Goal: Information Seeking & Learning: Learn about a topic

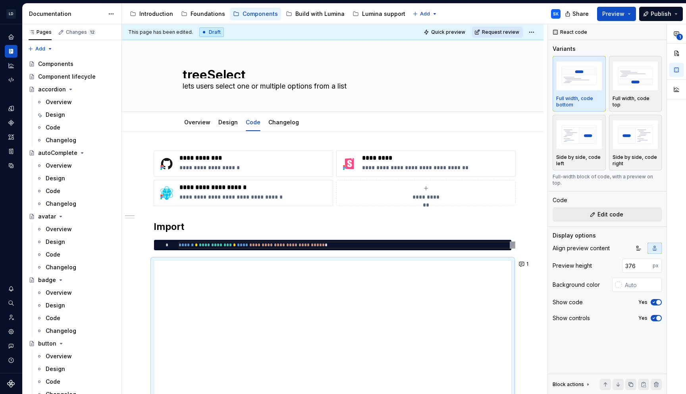
scroll to position [71, 0]
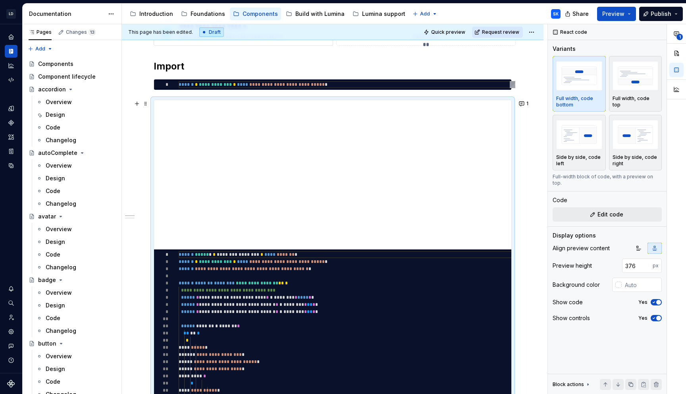
type textarea "*"
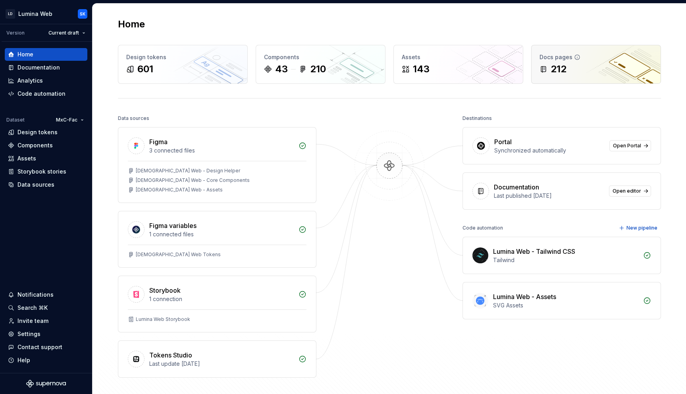
click at [636, 62] on div "Docs pages 212" at bounding box center [595, 64] width 129 height 38
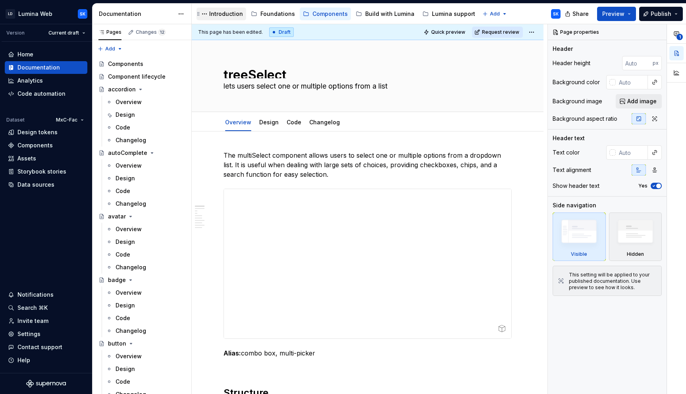
click at [225, 15] on div "Introduction" at bounding box center [226, 14] width 34 height 8
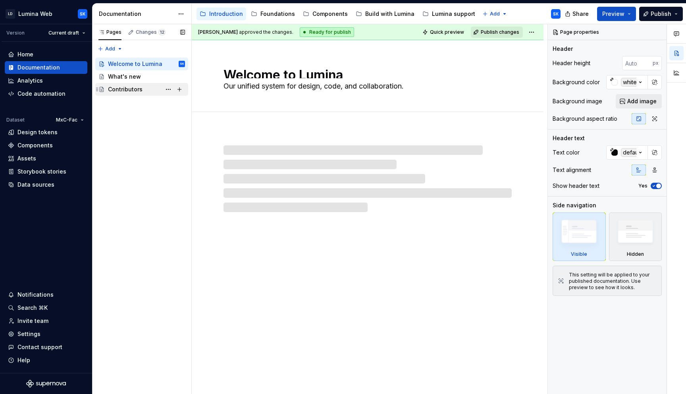
click at [138, 90] on div "Contributors" at bounding box center [125, 89] width 35 height 8
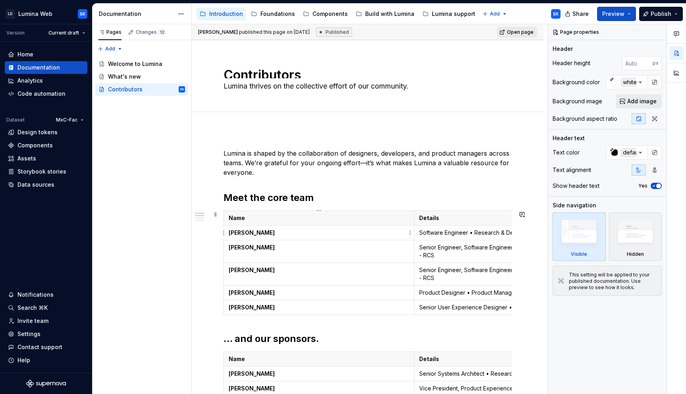
type textarea "*"
click at [289, 235] on p "[PERSON_NAME]" at bounding box center [319, 233] width 181 height 8
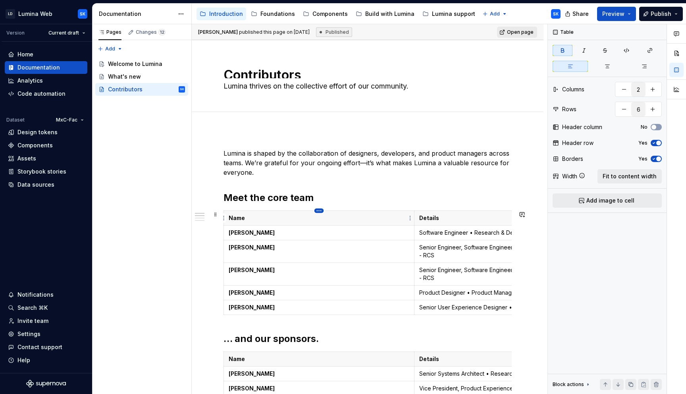
click at [319, 212] on html "LD Lumina Web SK Version Current draft Home Documentation Analytics Code automa…" at bounding box center [343, 197] width 686 height 394
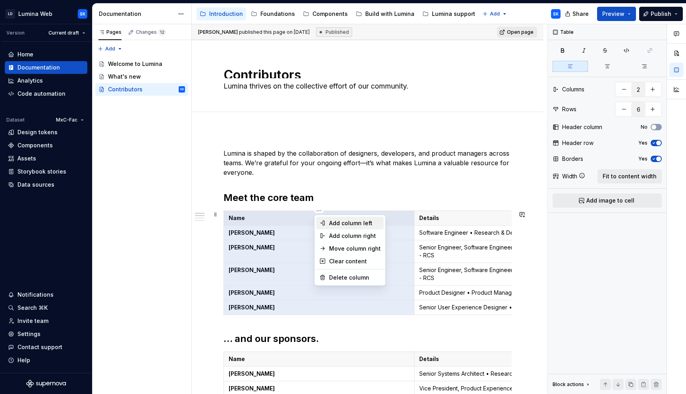
click at [359, 227] on div "Add column left" at bounding box center [355, 223] width 52 height 8
type input "3"
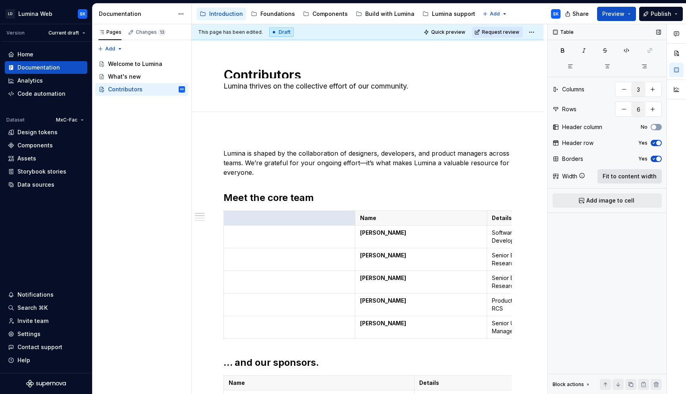
click at [629, 178] on span "Fit to content width" at bounding box center [629, 176] width 54 height 8
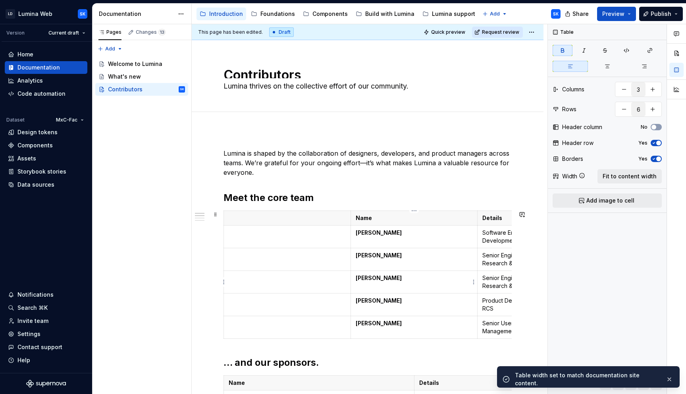
click at [409, 290] on td "[PERSON_NAME]" at bounding box center [413, 282] width 127 height 23
click at [629, 171] on button "Fit to content width" at bounding box center [629, 176] width 64 height 14
click at [87, 24] on button "Collapse sidebar" at bounding box center [86, 24] width 11 height 11
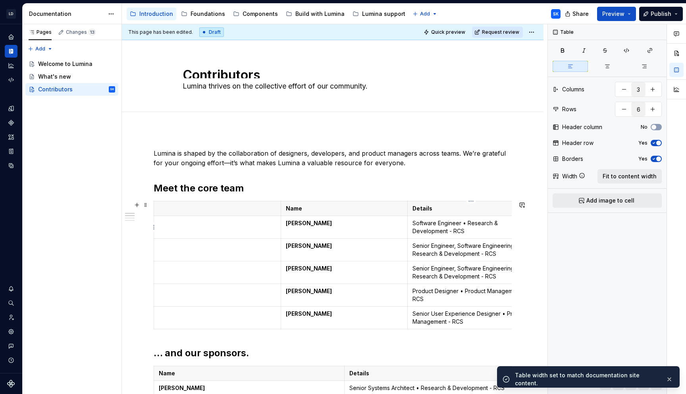
click at [457, 233] on p "Software Engineer • Research & Development - RCS" at bounding box center [470, 227] width 117 height 16
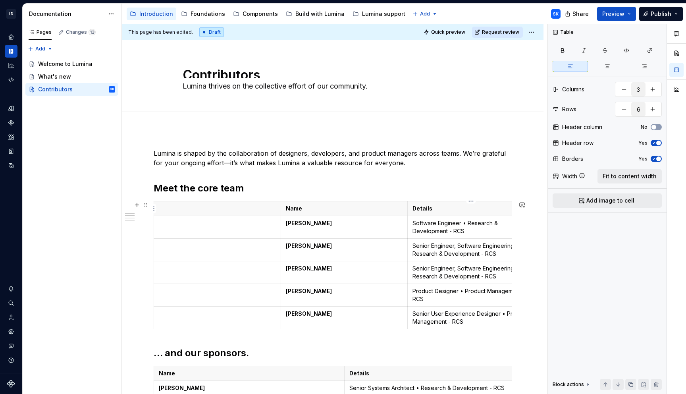
click at [455, 210] on p "Details" at bounding box center [470, 208] width 117 height 8
click at [618, 176] on span "Fit to content width" at bounding box center [629, 176] width 54 height 8
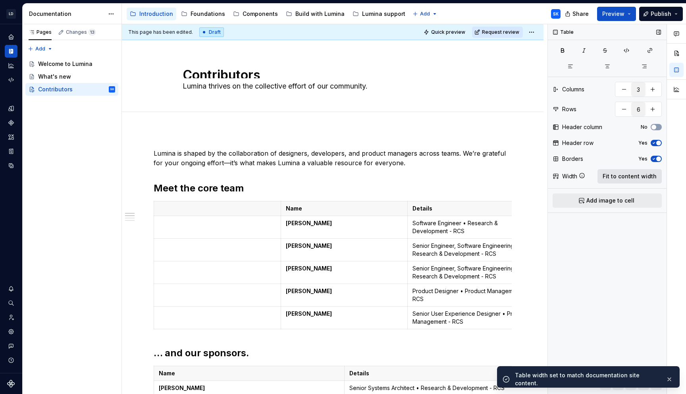
click at [618, 176] on span "Fit to content width" at bounding box center [629, 176] width 54 height 8
click at [231, 208] on p at bounding box center [217, 208] width 117 height 8
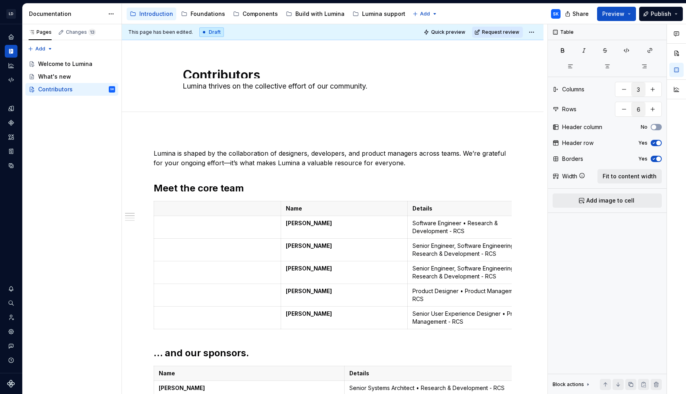
type textarea "*"
click at [225, 235] on td at bounding box center [217, 227] width 127 height 23
click at [181, 225] on p "Engineer" at bounding box center [217, 223] width 117 height 8
click at [169, 225] on p "Engineer" at bounding box center [217, 223] width 117 height 8
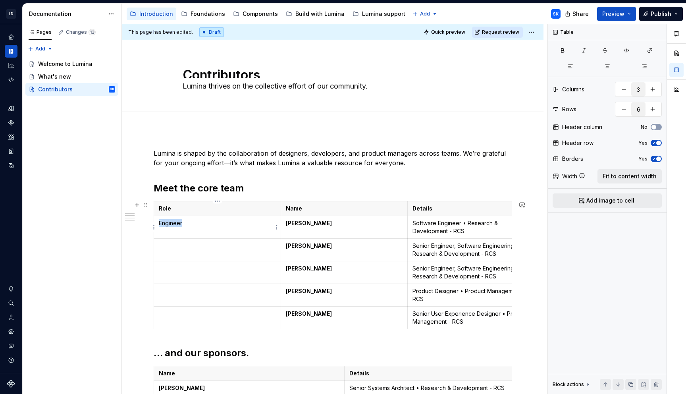
click at [169, 225] on p "Engineer" at bounding box center [217, 223] width 117 height 8
click at [198, 317] on td at bounding box center [217, 317] width 127 height 23
click at [202, 297] on td at bounding box center [217, 295] width 127 height 23
click at [203, 277] on td at bounding box center [217, 272] width 127 height 23
click at [198, 258] on td at bounding box center [217, 249] width 127 height 23
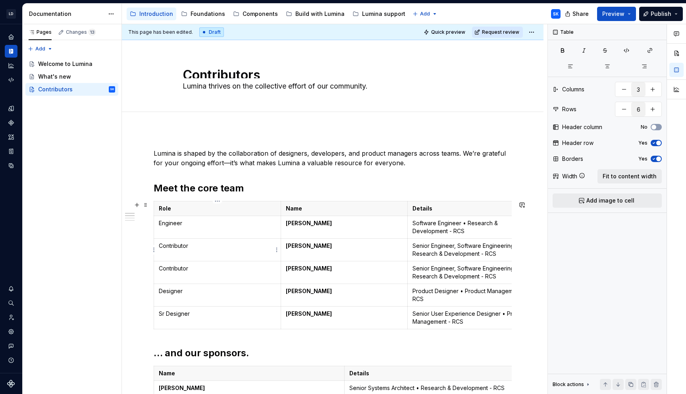
click at [179, 243] on p "Contributor" at bounding box center [217, 246] width 117 height 8
click at [186, 268] on p "Contributor" at bounding box center [217, 268] width 117 height 8
click at [182, 248] on p "Contributor" at bounding box center [217, 246] width 117 height 8
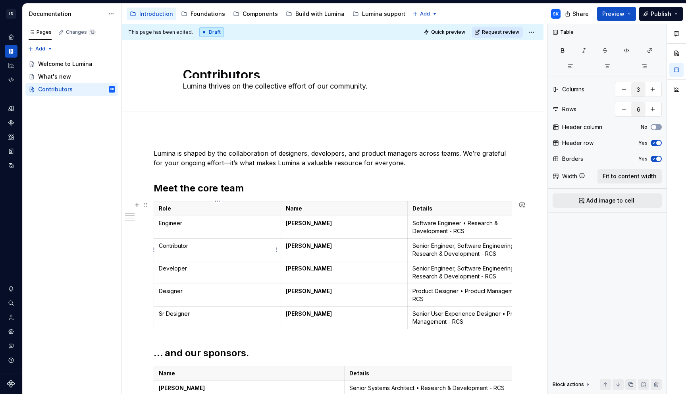
click at [182, 248] on p "Contributor" at bounding box center [217, 246] width 117 height 8
click at [190, 270] on p "Developer" at bounding box center [217, 268] width 117 height 8
click at [158, 246] on td "Lead developer, contributor" at bounding box center [217, 249] width 127 height 23
click at [160, 223] on p "Engineer" at bounding box center [217, 223] width 117 height 8
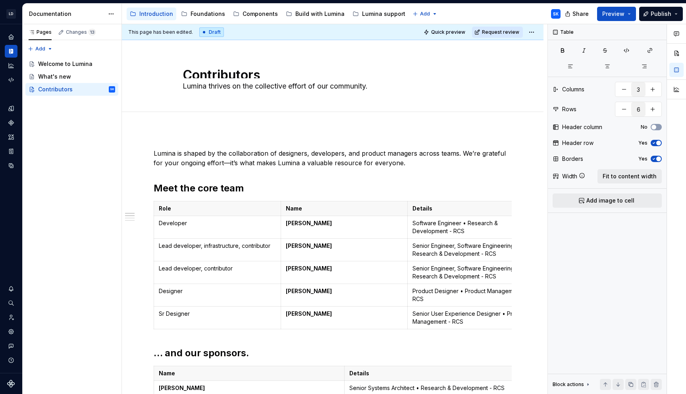
type textarea "*"
click at [471, 202] on html "LD Lumina Web SK Dataset MxC-Fac Documentation Accessibility guide for tree Pag…" at bounding box center [343, 197] width 686 height 394
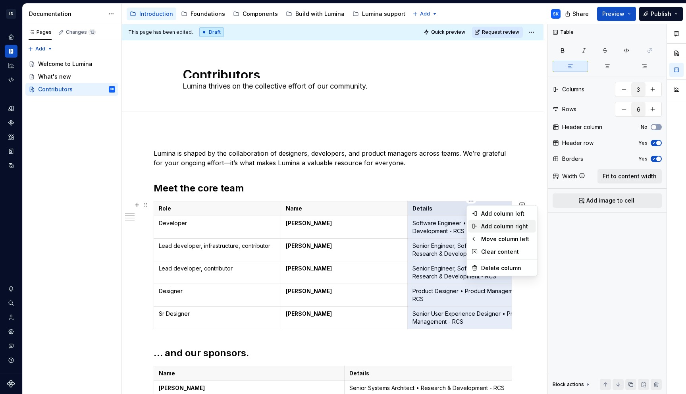
click at [489, 227] on div "Add column right" at bounding box center [507, 226] width 52 height 8
type input "4"
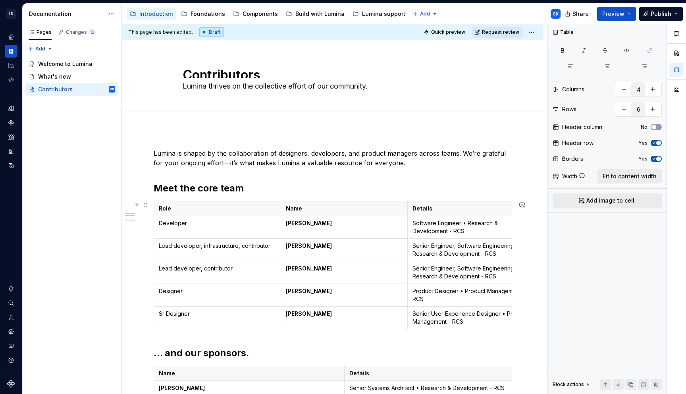
scroll to position [0, 30]
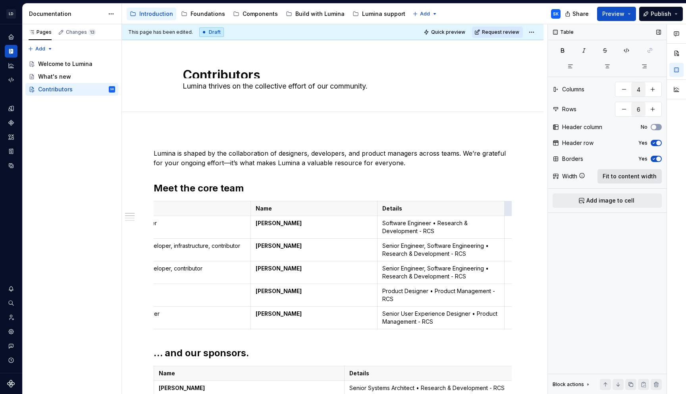
click at [626, 169] on button "Fit to content width" at bounding box center [629, 176] width 64 height 14
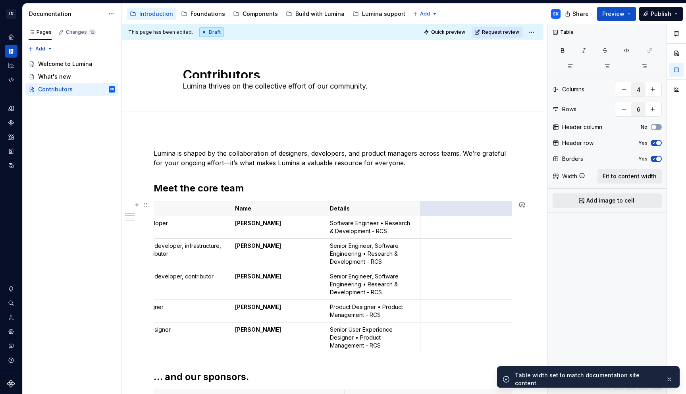
scroll to position [0, 0]
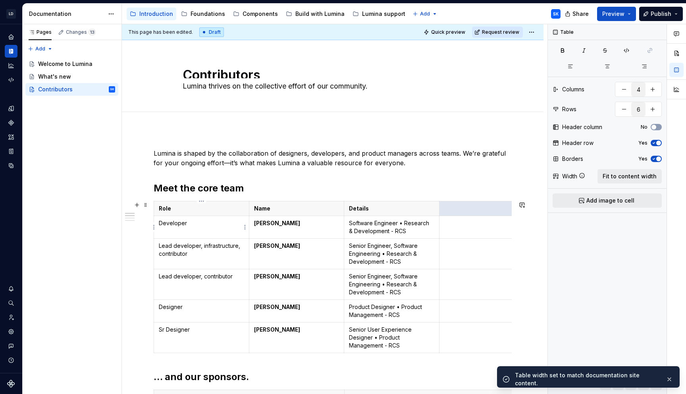
click at [208, 211] on p "Role" at bounding box center [201, 208] width 85 height 8
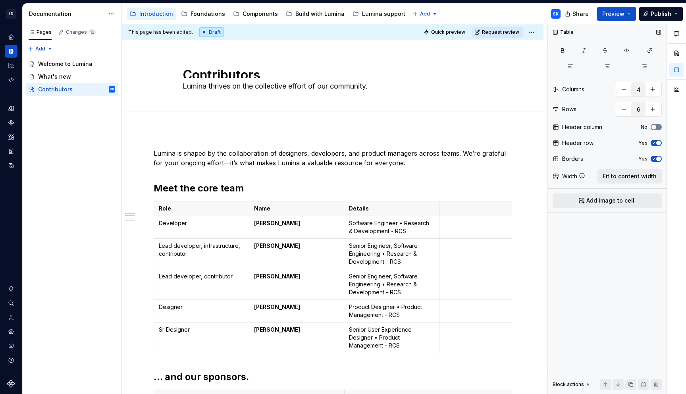
click at [658, 125] on button "No" at bounding box center [655, 127] width 11 height 6
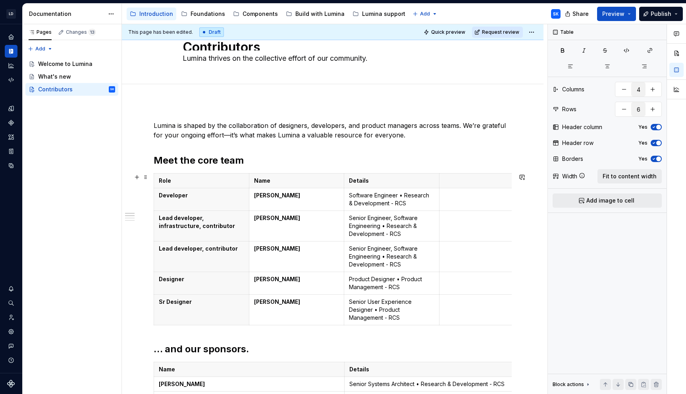
scroll to position [21, 0]
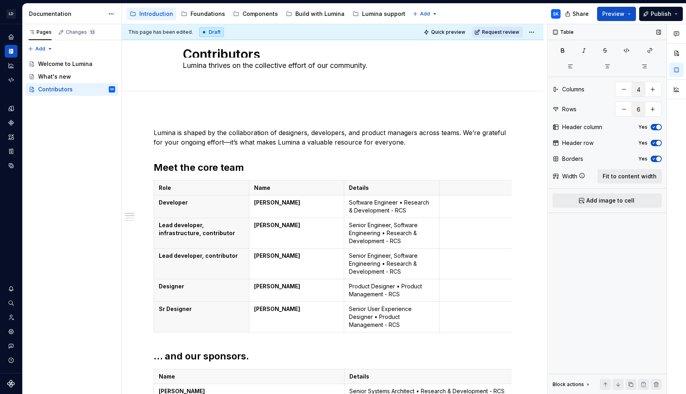
click at [656, 124] on button "Yes" at bounding box center [655, 127] width 11 height 6
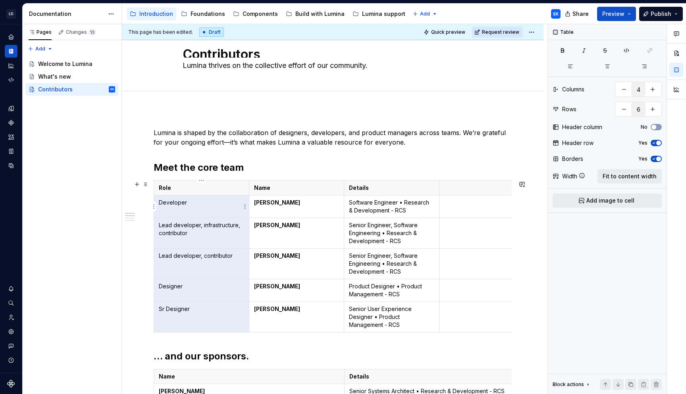
drag, startPoint x: 198, startPoint y: 308, endPoint x: 164, endPoint y: 208, distance: 105.9
click at [164, 208] on tbody "Role Name Details Developer [PERSON_NAME] Software Engineer • Research & Develo…" at bounding box center [344, 257] width 381 height 152
click at [561, 54] on button "button" at bounding box center [562, 50] width 20 height 11
click at [299, 244] on td "[PERSON_NAME]" at bounding box center [296, 233] width 95 height 31
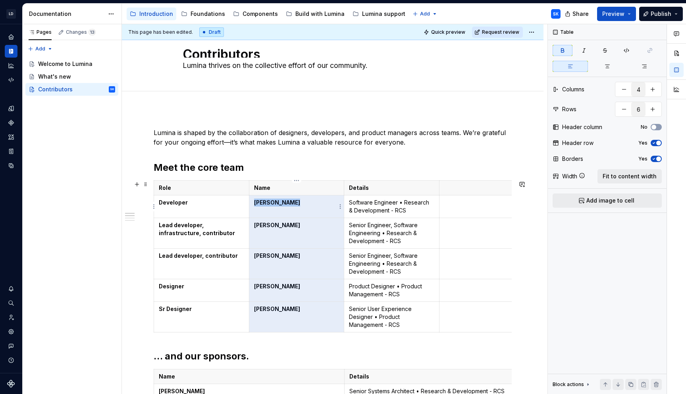
drag, startPoint x: 313, startPoint y: 312, endPoint x: 267, endPoint y: 212, distance: 109.9
click at [267, 212] on tbody "Role Name Details Developer [PERSON_NAME] Software Engineer • Research & Develo…" at bounding box center [344, 257] width 381 height 152
click at [563, 52] on icon "button" at bounding box center [562, 50] width 3 height 4
click at [564, 50] on icon "button" at bounding box center [562, 50] width 6 height 6
click at [283, 185] on p "Name" at bounding box center [296, 188] width 85 height 8
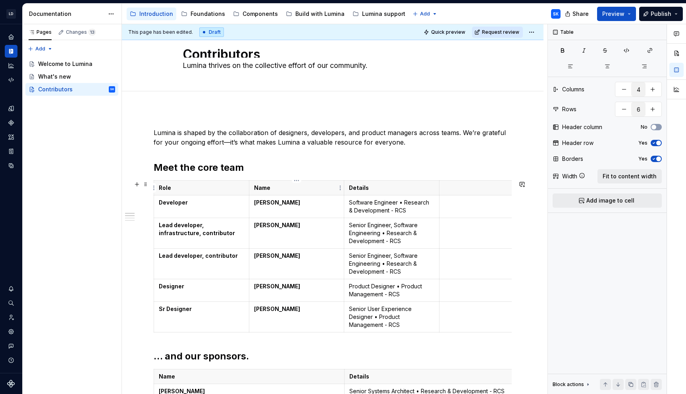
click at [296, 181] on html "LD Lumina Web SK Dataset MxC-Fac Documentation Accessibility guide for tree Pag…" at bounding box center [343, 197] width 686 height 394
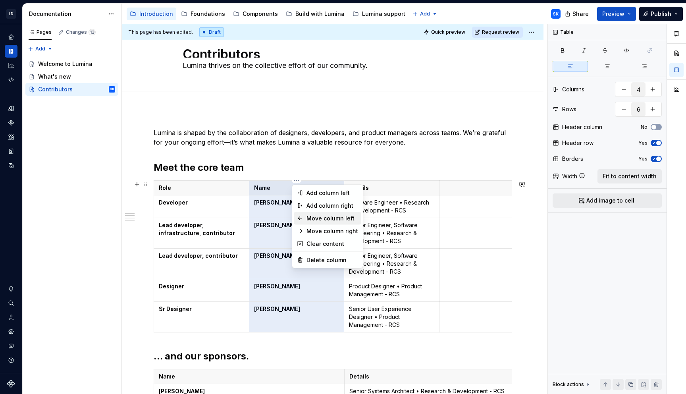
click at [321, 217] on div "Move column left" at bounding box center [332, 218] width 52 height 8
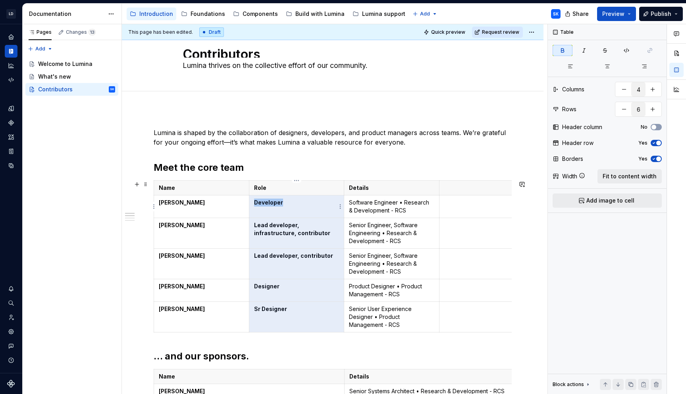
drag, startPoint x: 286, startPoint y: 310, endPoint x: 252, endPoint y: 213, distance: 102.7
click at [252, 213] on tbody "Name Role Details [PERSON_NAME] Developer Software Engineer • Research & Develo…" at bounding box center [344, 257] width 381 height 152
click at [566, 54] on button "button" at bounding box center [562, 50] width 20 height 11
type textarea "*"
click at [472, 263] on td at bounding box center [486, 263] width 95 height 31
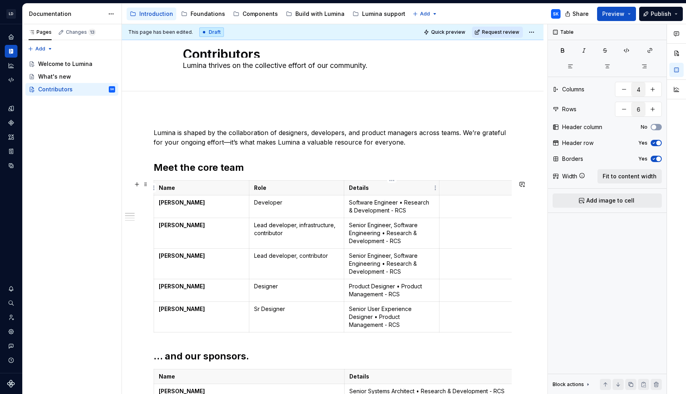
click at [361, 188] on p "Details" at bounding box center [391, 188] width 85 height 8
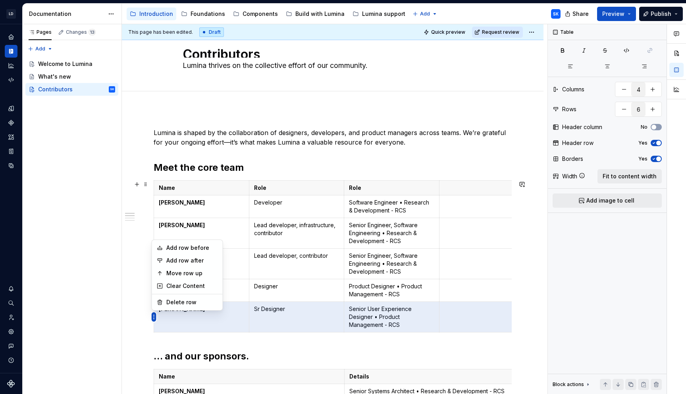
click at [153, 313] on html "LD Lumina Web SK Dataset MxC-Fac Documentation Accessibility guide for tree Pag…" at bounding box center [343, 197] width 686 height 394
click at [179, 271] on div "Move row up" at bounding box center [192, 273] width 52 height 8
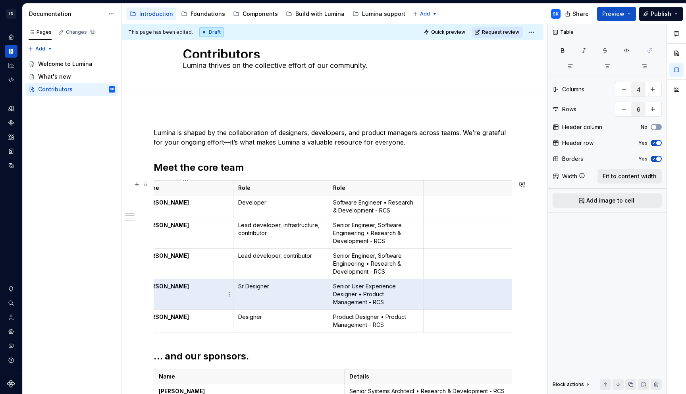
scroll to position [0, 0]
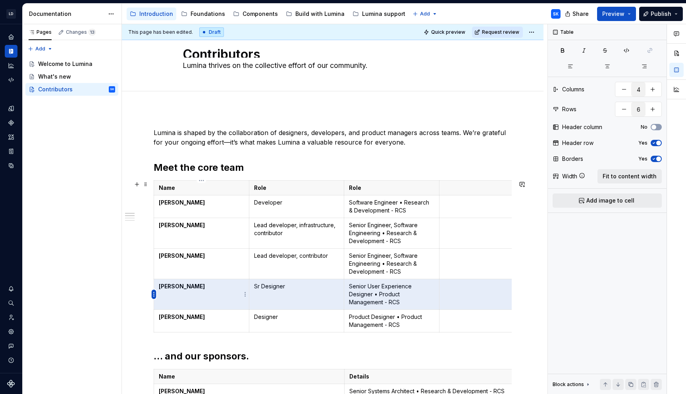
click at [152, 295] on html "LD Lumina Web SK Dataset MxC-Fac Documentation Accessibility guide for tree Pag…" at bounding box center [343, 197] width 686 height 394
click at [183, 338] on div "Move row up" at bounding box center [192, 334] width 52 height 8
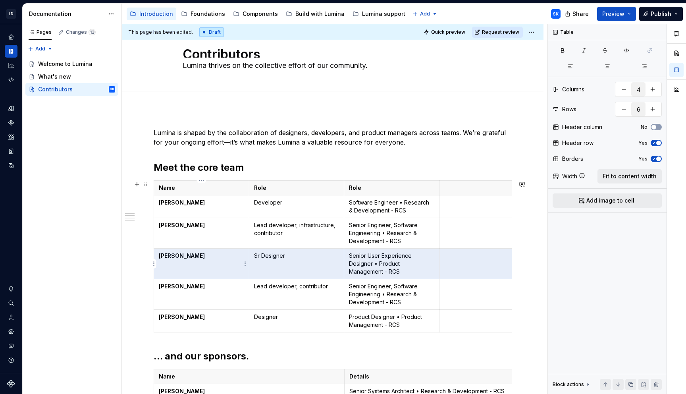
click at [154, 264] on html "LD Lumina Web SK Dataset MxC-Fac Documentation Accessibility guide for tree Pag…" at bounding box center [343, 197] width 686 height 394
click at [198, 302] on div "Move row up" at bounding box center [192, 304] width 52 height 8
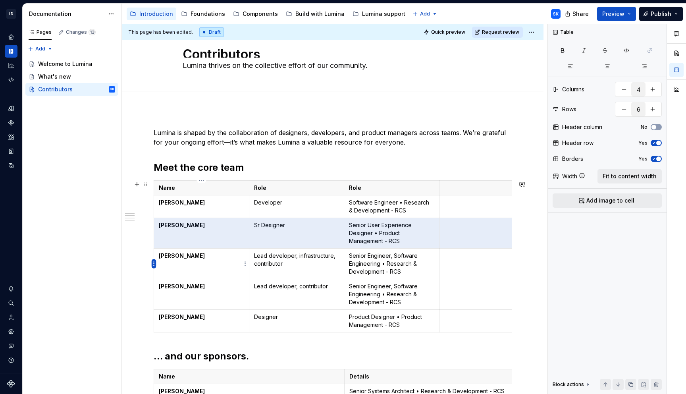
click at [154, 264] on html "LD Lumina Web SK Dataset MxC-Fac Documentation Accessibility guide for tree Pag…" at bounding box center [343, 197] width 686 height 394
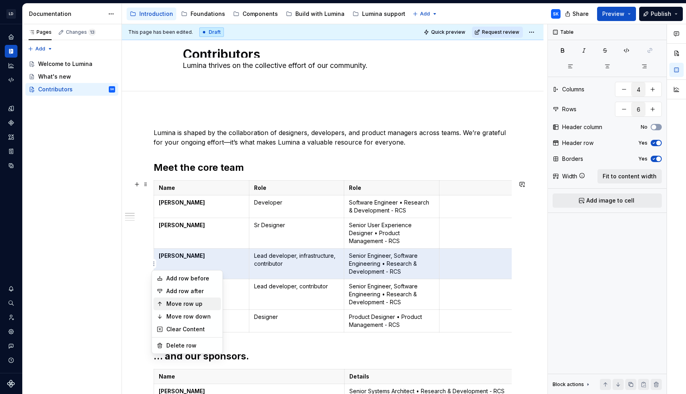
click at [181, 304] on div "Move row up" at bounding box center [192, 304] width 52 height 8
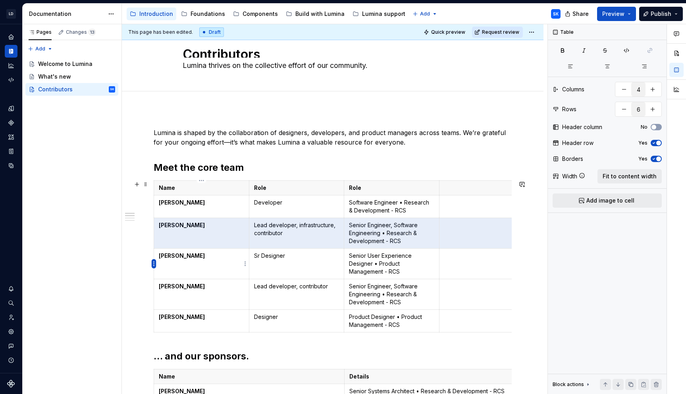
click at [154, 262] on html "LD Lumina Web SK Dataset MxC-Fac Documentation Accessibility guide for tree Pag…" at bounding box center [343, 197] width 686 height 394
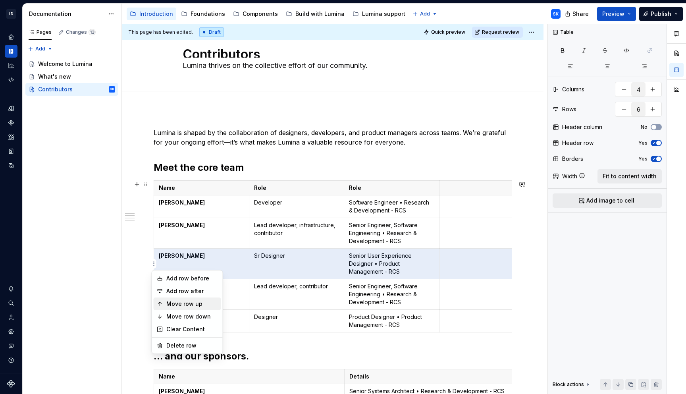
click at [179, 302] on div "Move row up" at bounding box center [192, 304] width 52 height 8
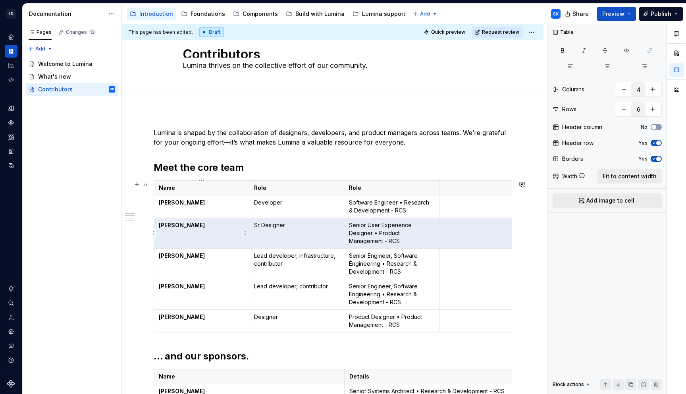
click at [155, 236] on html "LD Lumina Web SK Dataset MxC-Fac Documentation Accessibility guide for tree Pag…" at bounding box center [343, 197] width 686 height 394
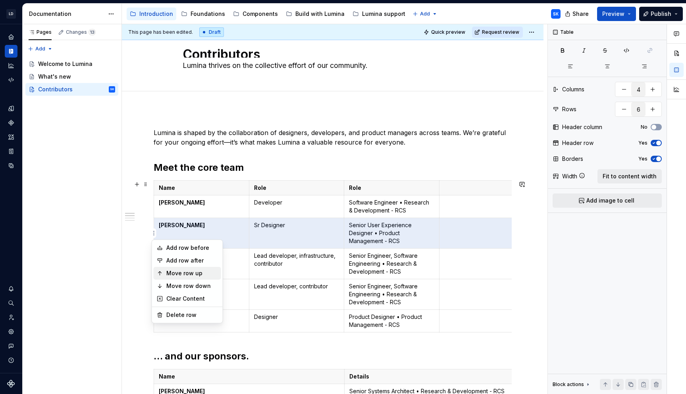
click at [182, 277] on div "Move row up" at bounding box center [187, 273] width 67 height 13
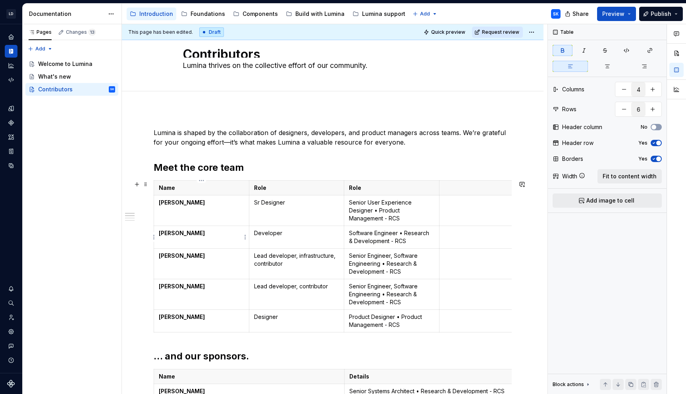
click at [201, 237] on td "[PERSON_NAME]" at bounding box center [201, 237] width 95 height 23
click at [192, 255] on strong "[PERSON_NAME]" at bounding box center [182, 255] width 46 height 7
click at [152, 264] on html "LD Lumina Web SK Dataset MxC-Fac Documentation Accessibility guide for tree Pag…" at bounding box center [343, 197] width 686 height 394
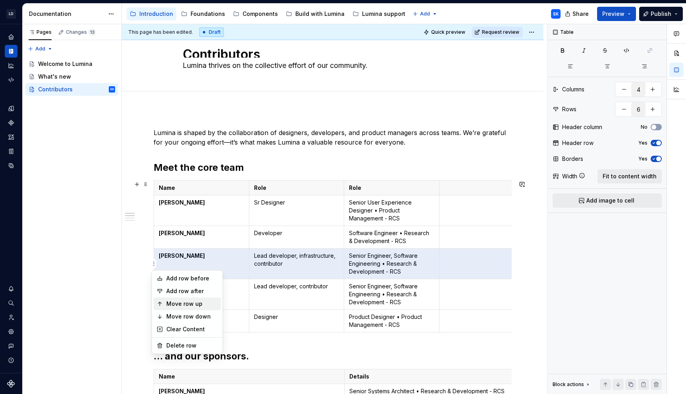
click at [182, 302] on div "Move row up" at bounding box center [192, 304] width 52 height 8
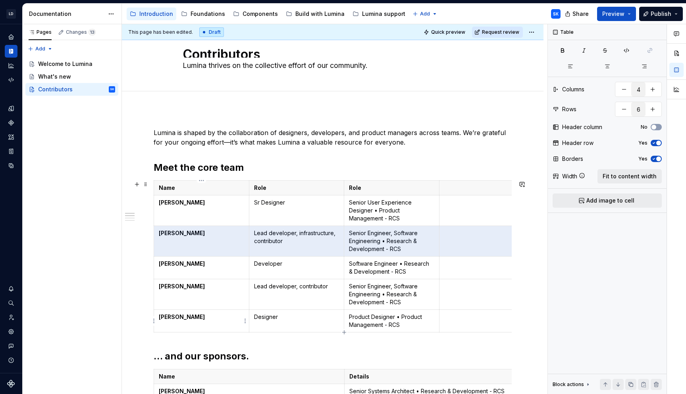
click at [175, 321] on td "[PERSON_NAME]" at bounding box center [201, 321] width 95 height 23
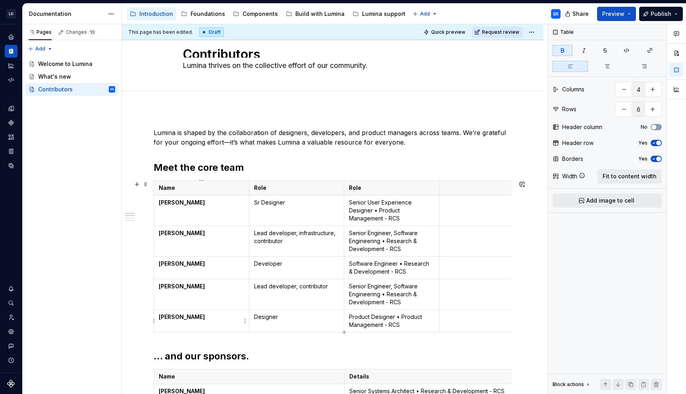
click at [153, 321] on html "LD Lumina Web SK Dataset MxC-Fac Documentation Accessibility guide for tree Pag…" at bounding box center [343, 197] width 686 height 394
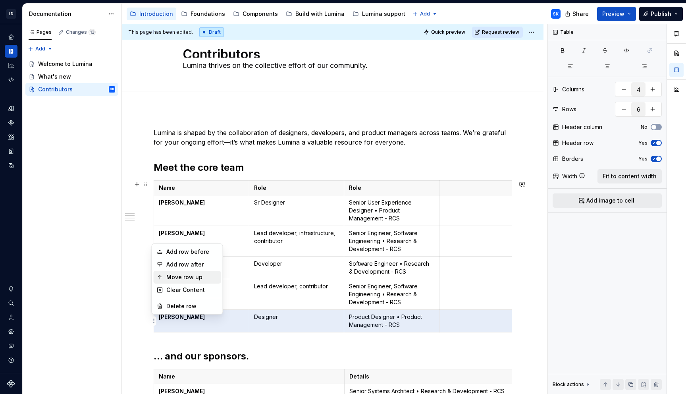
click at [192, 277] on div "Move row up" at bounding box center [192, 277] width 52 height 8
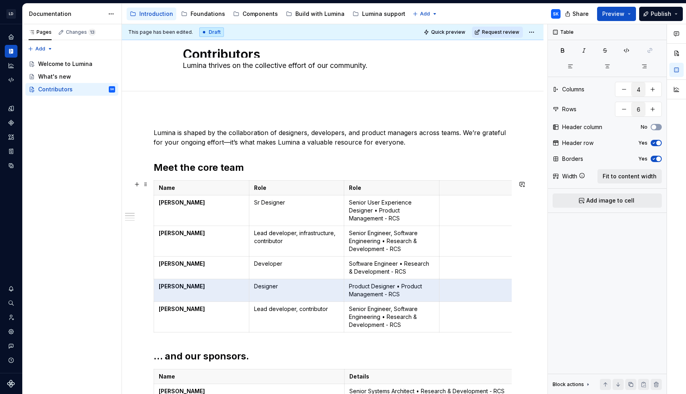
scroll to position [0, 16]
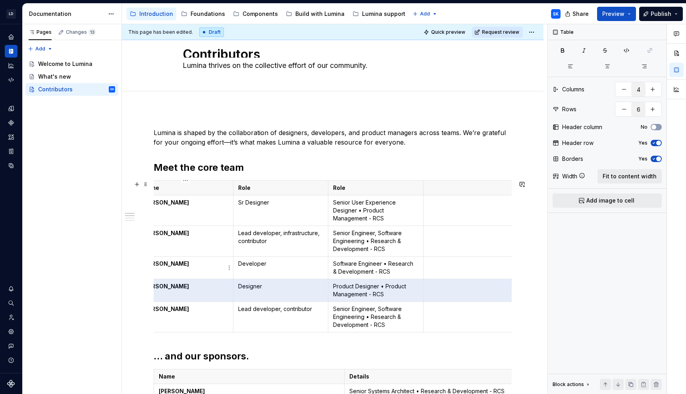
click at [217, 269] on td "[PERSON_NAME]" at bounding box center [185, 267] width 95 height 23
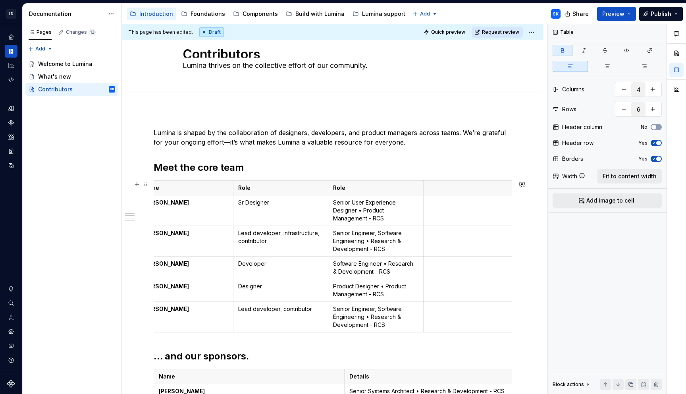
scroll to position [0, 0]
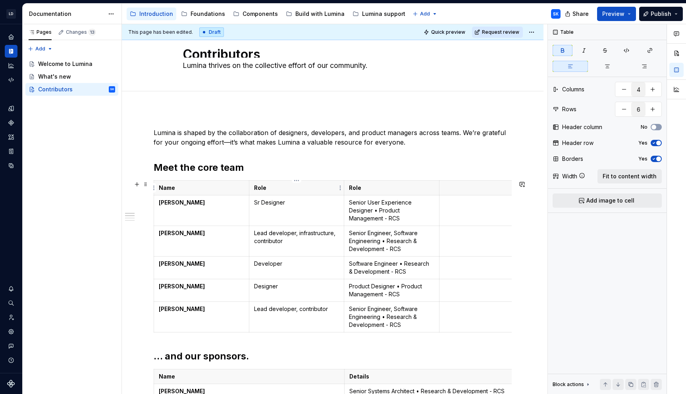
click at [292, 192] on th "Role" at bounding box center [296, 188] width 95 height 15
click at [296, 182] on html "LD Lumina Web SK Dataset MxC-Fac Documentation Accessibility guide for tree Pag…" at bounding box center [343, 197] width 686 height 394
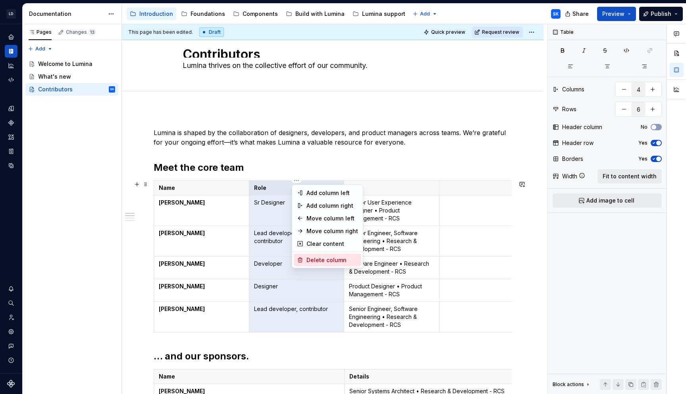
click at [327, 257] on div "Delete column" at bounding box center [332, 260] width 52 height 8
type input "3"
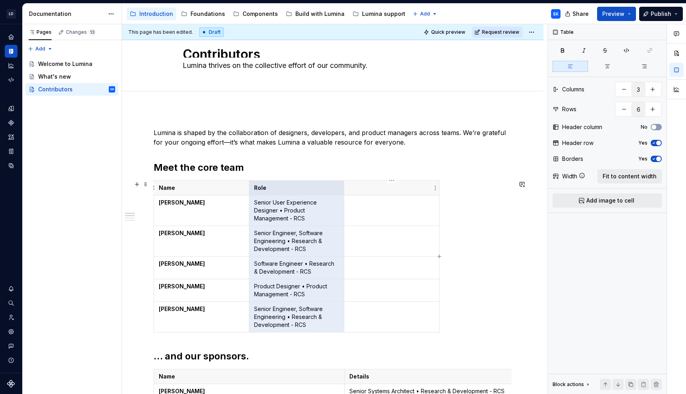
click at [383, 188] on p at bounding box center [391, 188] width 85 height 8
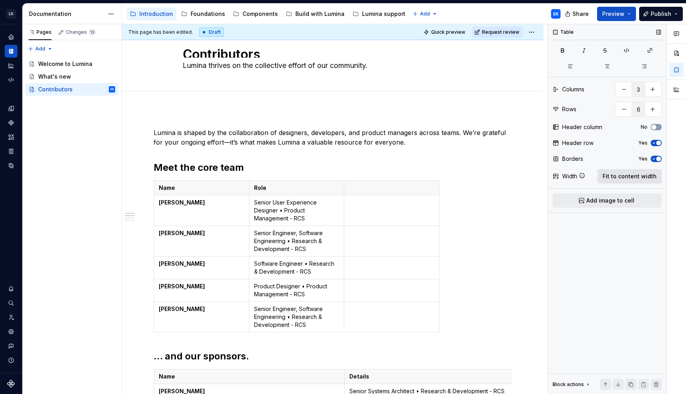
click at [629, 175] on span "Fit to content width" at bounding box center [629, 176] width 54 height 8
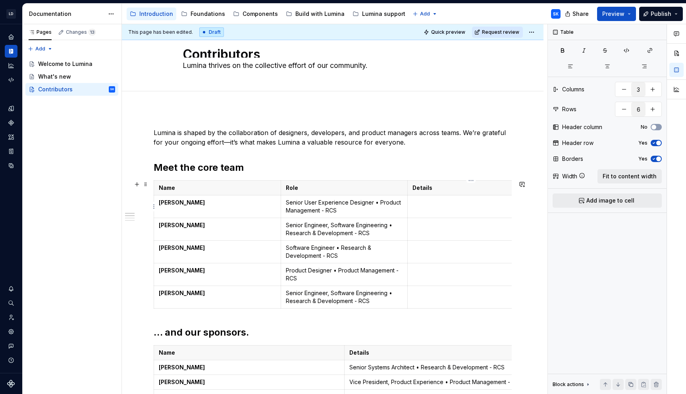
click at [443, 205] on p at bounding box center [470, 202] width 117 height 8
click at [440, 228] on p at bounding box center [470, 225] width 117 height 8
drag, startPoint x: 415, startPoint y: 226, endPoint x: 425, endPoint y: 243, distance: 19.7
click at [415, 226] on p "Maintain code pipelines, MCP workflows" at bounding box center [470, 225] width 117 height 8
click at [469, 297] on td at bounding box center [471, 297] width 127 height 23
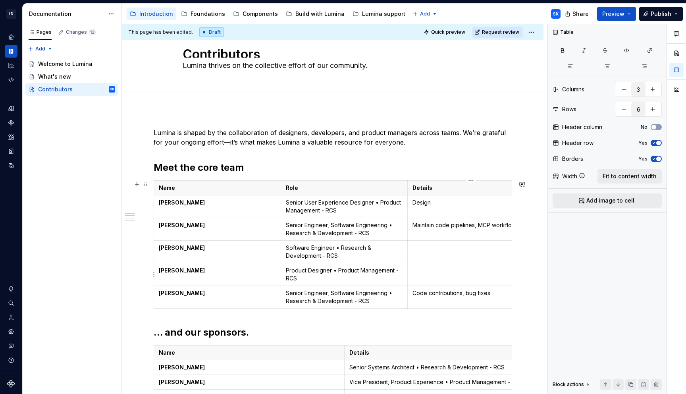
click at [467, 272] on p at bounding box center [470, 270] width 117 height 8
click at [444, 246] on p at bounding box center [470, 248] width 117 height 8
click at [445, 207] on td "Design" at bounding box center [471, 206] width 127 height 23
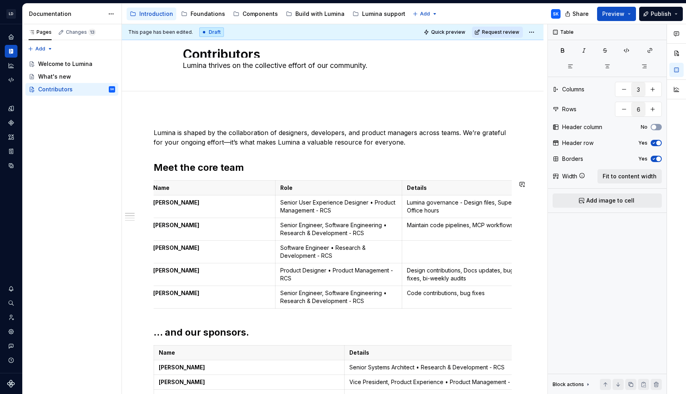
scroll to position [0, 12]
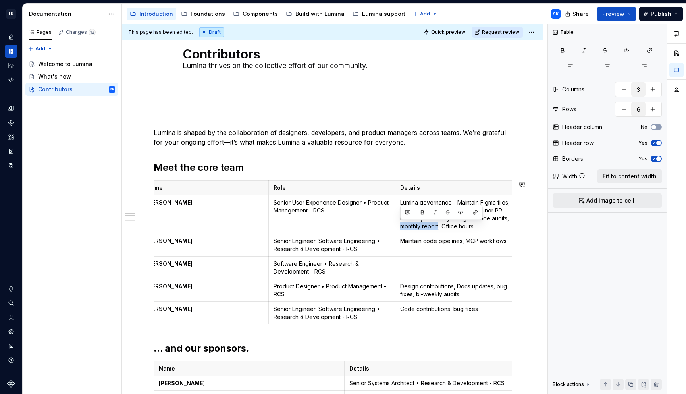
copy p "monthly report"
click at [468, 296] on p "Design contributions, Docs updates, bug fixes, bi-weekly audits" at bounding box center [458, 290] width 117 height 16
click at [480, 225] on p "Lumina governance - Maintain Figma files, Supernova docs, JIRA board, minor PR …" at bounding box center [458, 214] width 117 height 32
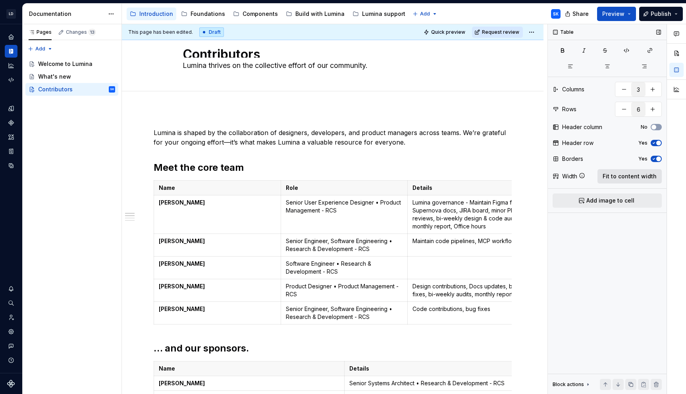
click at [626, 178] on span "Fit to content width" at bounding box center [629, 176] width 54 height 8
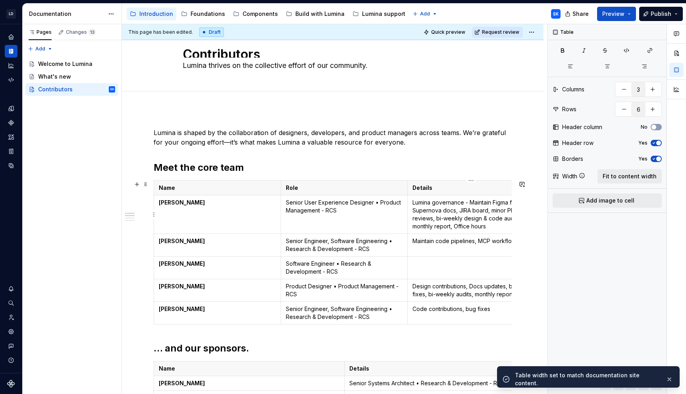
scroll to position [32, 0]
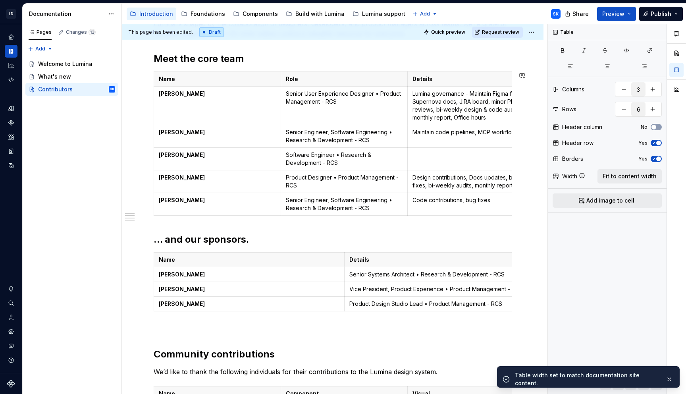
type textarea "*"
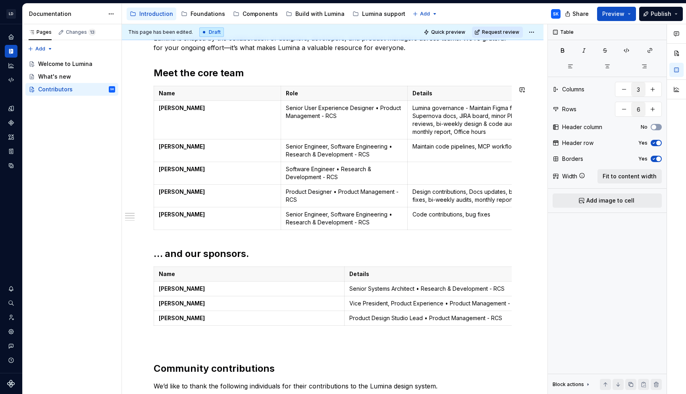
scroll to position [112, 0]
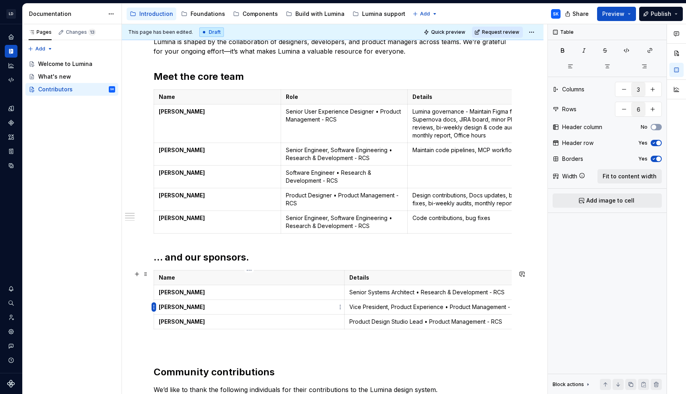
click at [154, 306] on html "LD Lumina Web SK Dataset MxC-Fac Documentation Accessibility guide for tree Pag…" at bounding box center [343, 197] width 686 height 394
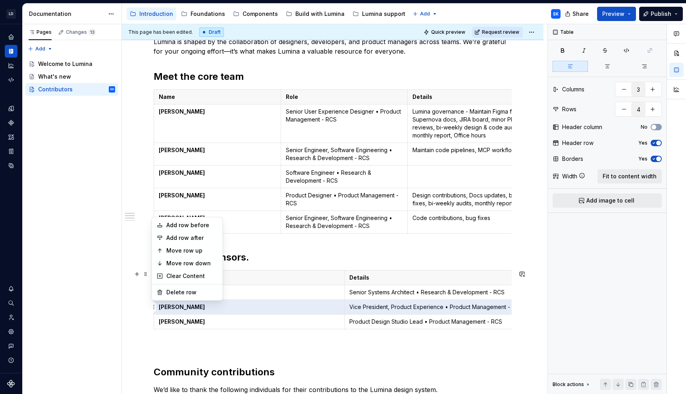
type input "2"
click at [201, 291] on div "Delete row" at bounding box center [192, 292] width 52 height 8
type input "3"
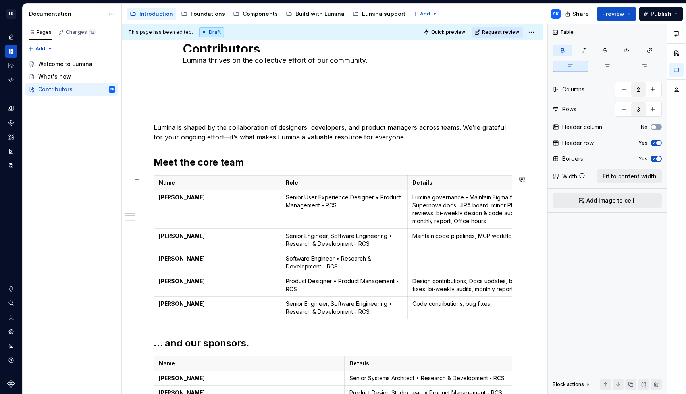
scroll to position [25, 0]
type textarea "*"
type input "3"
type input "6"
click at [450, 258] on p at bounding box center [470, 259] width 117 height 8
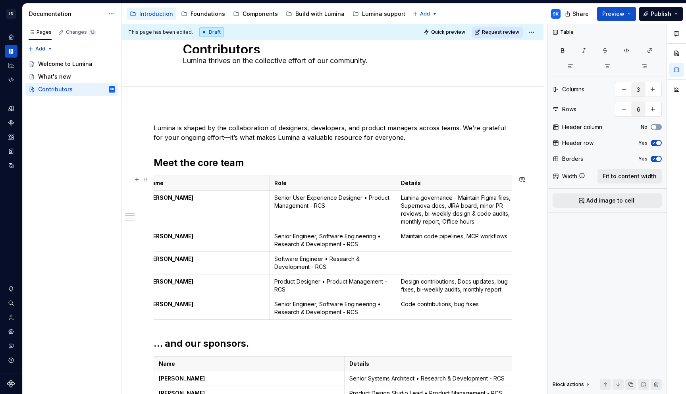
scroll to position [0, 19]
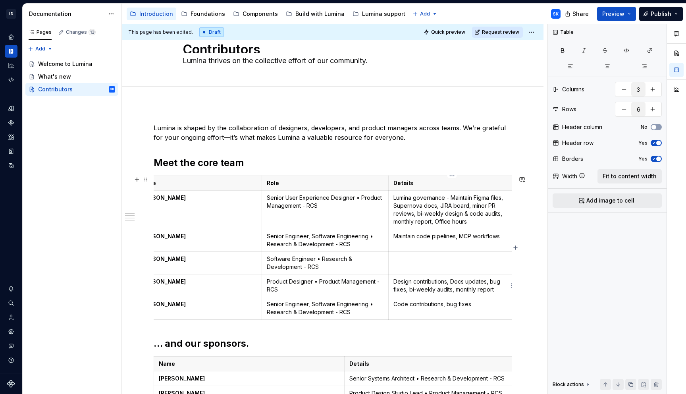
click at [455, 282] on p "Design contributions, Docs updates, bug fixes, bi-weekly audits, monthly report" at bounding box center [451, 285] width 117 height 16
click at [394, 198] on p "Lumina governance - Maintain Figma files, Supernova docs, JIRA board, minor PR …" at bounding box center [451, 210] width 117 height 32
click at [440, 205] on p "Overall DS governance - Maintain high-quality Figma files, Supernova docs, JIRA…" at bounding box center [451, 210] width 117 height 32
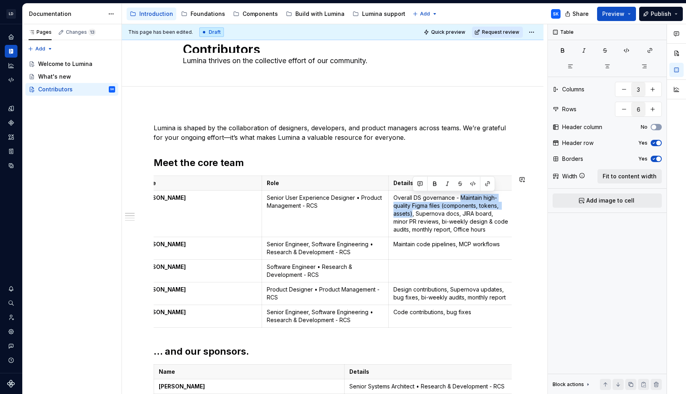
copy p "Maintain high-quality Figma files (components, tokens, assets)"
drag, startPoint x: 446, startPoint y: 288, endPoint x: 464, endPoint y: 301, distance: 22.0
click at [446, 288] on p "Design contributions, Supernova updates, bug fixes, bi-weekly audits, monthly r…" at bounding box center [451, 293] width 117 height 16
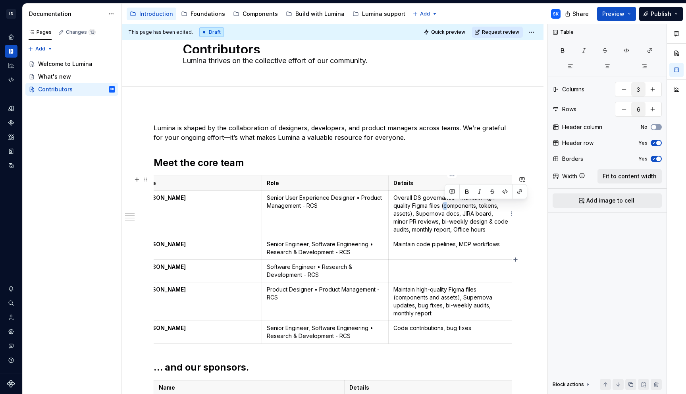
click at [444, 205] on p "Overall DS governance - Maintain high-quality Figma files (components, tokens, …" at bounding box center [451, 214] width 117 height 40
click at [398, 296] on p "Maintain high-quality Figma files (components and assets), Supernova updates, b…" at bounding box center [451, 301] width 117 height 32
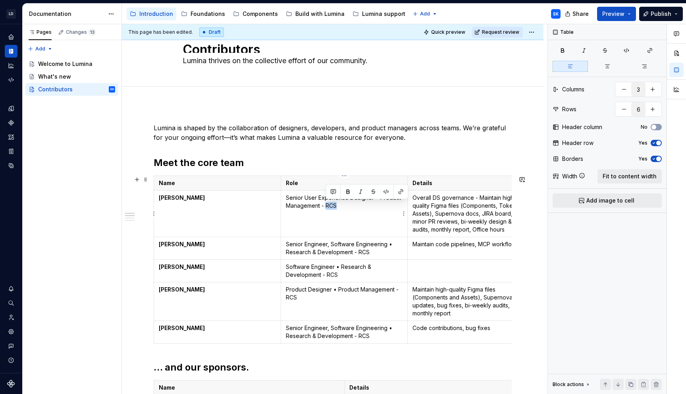
drag, startPoint x: 326, startPoint y: 207, endPoint x: 340, endPoint y: 206, distance: 14.3
click at [340, 206] on p "Senior User Experience Designer • Product Management - RCS" at bounding box center [344, 202] width 117 height 16
click at [293, 297] on p "Product Designer • Product Management - RCS" at bounding box center [344, 293] width 117 height 16
click at [336, 274] on p "Software Engineer • Research & Development - RCS" at bounding box center [344, 271] width 117 height 16
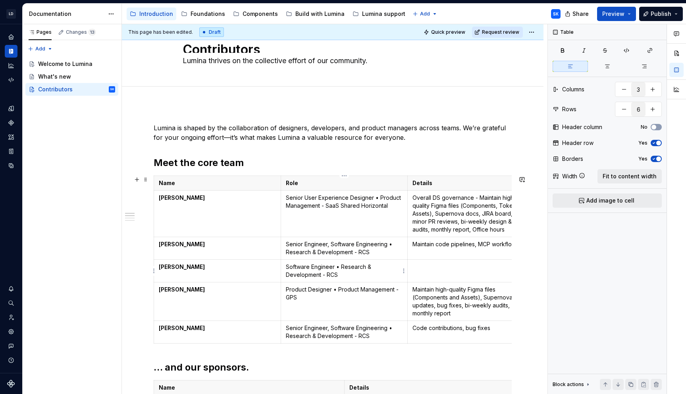
click at [336, 274] on p "Software Engineer • Research & Development - RCS" at bounding box center [344, 271] width 117 height 16
click at [331, 274] on p "Software Engineer • Research & Development - RCS" at bounding box center [344, 271] width 117 height 16
click at [362, 252] on p "Senior Engineer, Software Engineering • Research & Development - RCS" at bounding box center [344, 248] width 117 height 16
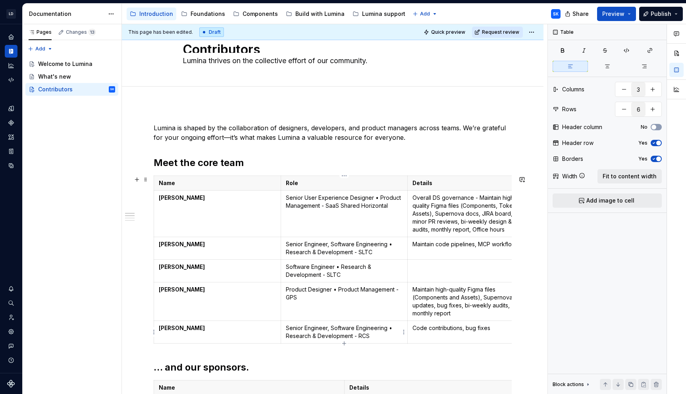
click at [359, 337] on p "Senior Engineer, Software Engineering • Research & Development - RCS" at bounding box center [344, 332] width 117 height 16
click at [453, 269] on p at bounding box center [470, 267] width 117 height 8
click at [414, 242] on p "Maintain code pipelines, MCP workflows" at bounding box center [470, 244] width 117 height 8
click at [437, 242] on p "Maintain code pipelines, MCP workflows" at bounding box center [470, 244] width 117 height 8
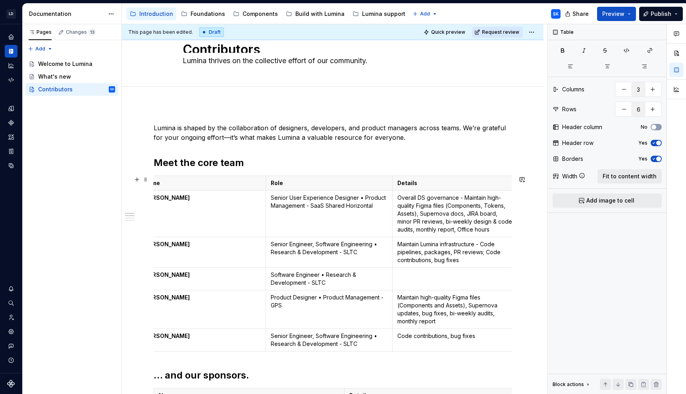
scroll to position [0, 16]
click at [491, 253] on p "Maintain Lumina infrastructure - Code pipelines, packages, PR reviews; Code con…" at bounding box center [454, 252] width 117 height 24
copy p "Component updates"
click at [439, 332] on p "Code contributions, bug fixes" at bounding box center [454, 336] width 117 height 8
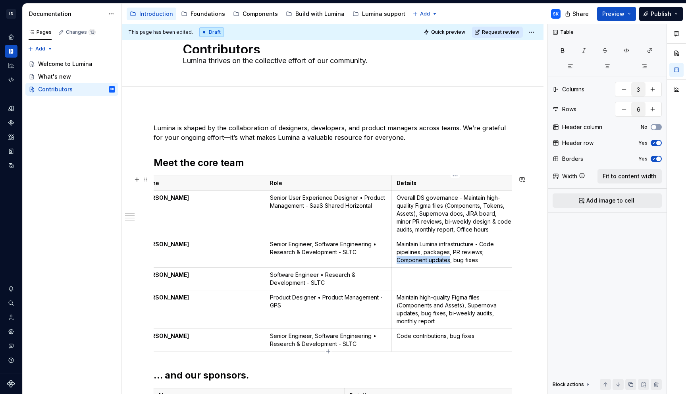
click at [443, 336] on p "Code contributions, bug fixes" at bounding box center [454, 336] width 117 height 8
click at [446, 336] on p "Code contributions, bug fixes" at bounding box center [454, 336] width 117 height 8
click at [471, 276] on p at bounding box center [454, 275] width 117 height 8
drag, startPoint x: 479, startPoint y: 261, endPoint x: 449, endPoint y: 261, distance: 29.4
click at [449, 261] on p "Maintain Lumina infrastructure - Code pipelines, packages, PR reviews; Componen…" at bounding box center [454, 252] width 117 height 24
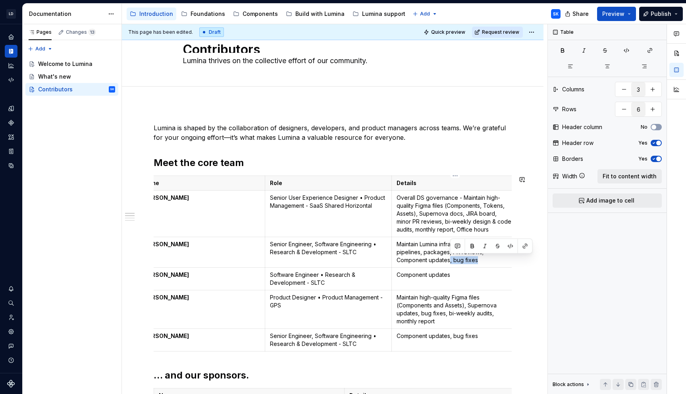
copy p ", bug fixes"
click at [458, 275] on p "Component updates" at bounding box center [454, 275] width 117 height 8
drag, startPoint x: 429, startPoint y: 273, endPoint x: 396, endPoint y: 273, distance: 32.9
click at [396, 273] on td "JIRA board, Component updates, bug fixes; Office hours" at bounding box center [455, 278] width 127 height 23
copy p "Component reviews in Storybook,"
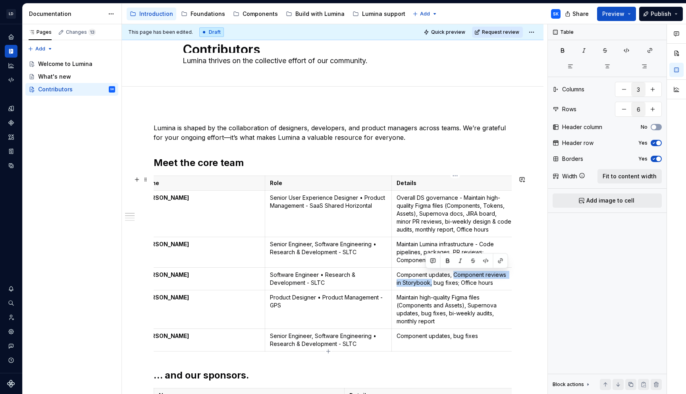
click at [453, 335] on p "Component updates, bug fixes" at bounding box center [454, 336] width 117 height 8
click at [483, 273] on p "Component updates, Component reviews in Storybook, bug fixes; Office hours" at bounding box center [454, 279] width 117 height 16
click at [424, 281] on p "Component updates, Storybook reviews, bug fixes; Office hours" at bounding box center [454, 279] width 117 height 16
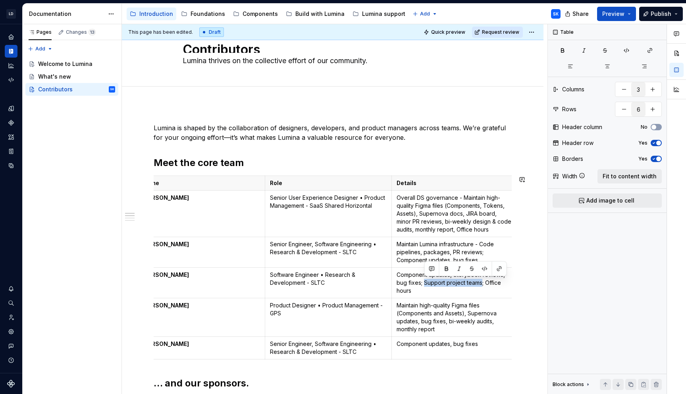
copy p "Support project teams"
click at [456, 251] on p "Maintain Lumina infrastructure - Code pipelines, packages, PR reviews; Componen…" at bounding box center [454, 252] width 117 height 24
click at [481, 257] on p "Maintain Lumina infrastructure - Code pipelines, packages, PR reviews; Componen…" at bounding box center [454, 252] width 117 height 24
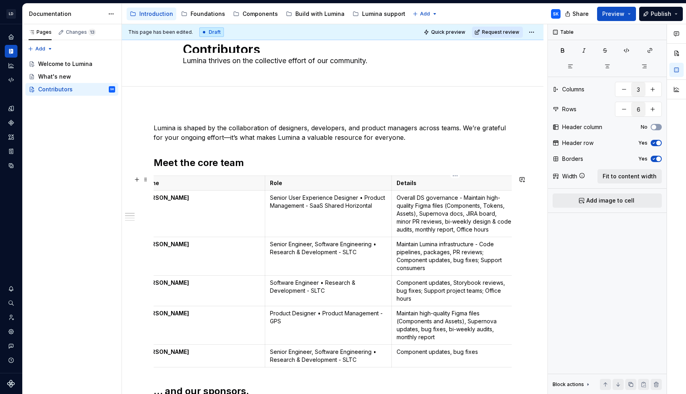
click at [448, 291] on p "Component updates, Storybook reviews, bug fixes; Support project teams; Office …" at bounding box center [454, 291] width 117 height 24
click at [455, 267] on p "Maintain Lumina infrastructure - Code pipelines, packages, PR reviews; Componen…" at bounding box center [454, 256] width 117 height 32
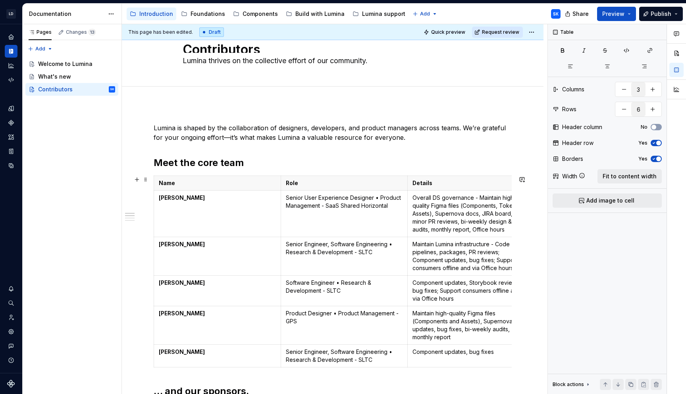
scroll to position [0, 19]
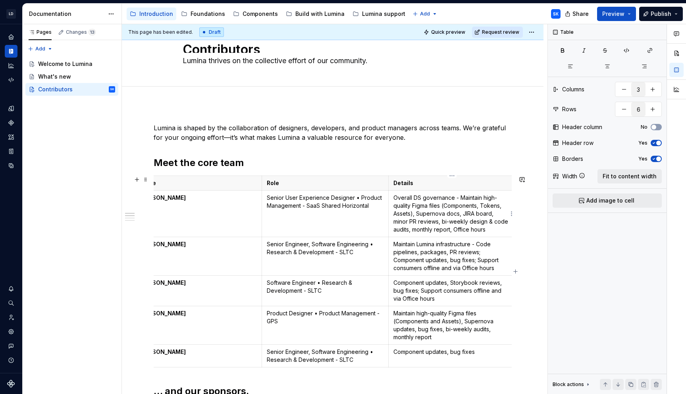
click at [452, 231] on p "Overall DS governance - Maintain high-quality Figma files (Components, Tokens, …" at bounding box center [451, 214] width 117 height 40
click at [443, 329] on p "Maintain high-quality Figma files (Components and Assets), Supernova updates, b…" at bounding box center [451, 325] width 117 height 32
drag, startPoint x: 477, startPoint y: 258, endPoint x: 440, endPoint y: 270, distance: 39.4
click at [440, 270] on p "Maintain Lumina infrastructure - Code pipelines, packages, PR reviews; Componen…" at bounding box center [451, 256] width 117 height 32
copy p "Support consumers offline"
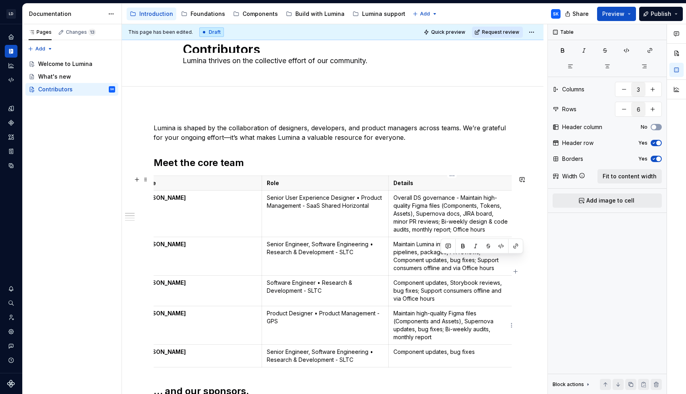
click at [453, 339] on p "Maintain high-quality Figma files (Components and Assets), Supernova updates, b…" at bounding box center [451, 325] width 117 height 32
drag, startPoint x: 478, startPoint y: 260, endPoint x: 495, endPoint y: 269, distance: 19.2
click at [495, 269] on p "Maintain Lumina infrastructure - Code pipelines, packages, PR reviews; Componen…" at bounding box center [451, 256] width 117 height 32
copy p "Support consumers offline and via Office hours"
drag, startPoint x: 455, startPoint y: 230, endPoint x: 488, endPoint y: 230, distance: 32.5
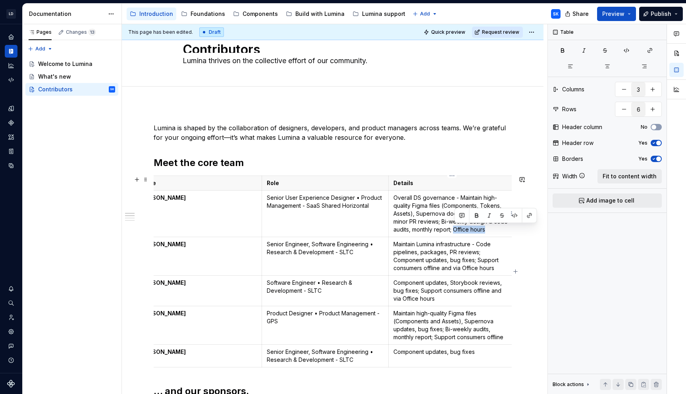
click at [488, 230] on p "Overall DS governance - Maintain high-quality Figma files (Components, Tokens, …" at bounding box center [451, 214] width 117 height 40
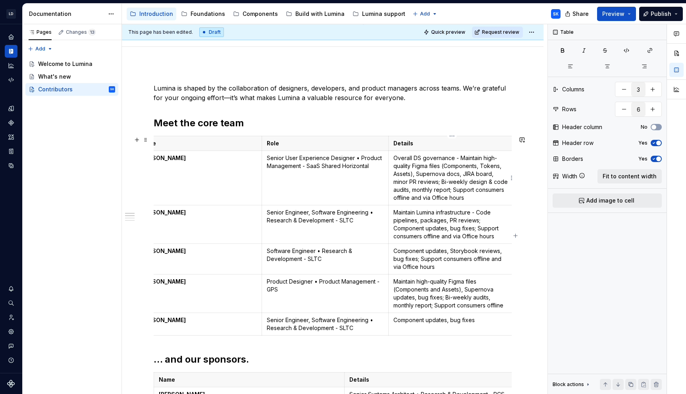
click at [394, 157] on p "Overall DS governance - Maintain high-quality Figma files (Components, Tokens, …" at bounding box center [451, 178] width 117 height 48
click at [498, 173] on p "Overall DS governance - Maintain high-quality Figma files (Components, Tokens, …" at bounding box center [451, 178] width 117 height 48
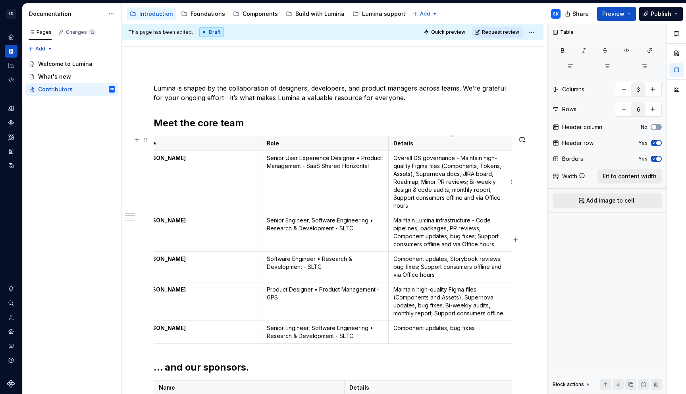
click at [463, 207] on p "Overall DS governance - Maintain high-quality Figma files (Components, Tokens, …" at bounding box center [451, 182] width 117 height 56
click at [492, 190] on p "Overall DS governance - Maintain high-quality Figma files (Components, Tokens, …" at bounding box center [451, 182] width 117 height 56
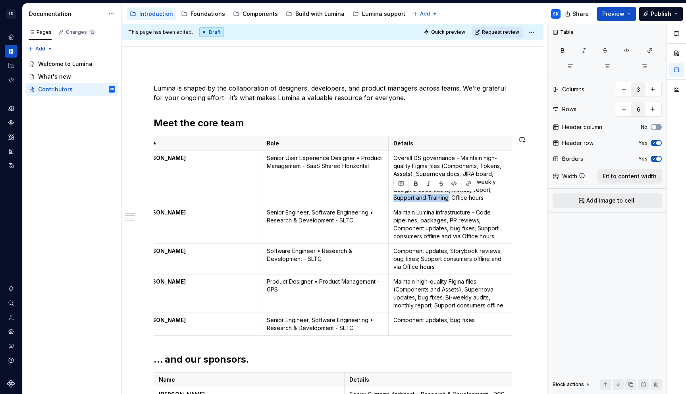
copy p "Support and Training"
click at [495, 238] on p "Maintain Lumina infrastructure - Code pipelines, packages, PR reviews; Componen…" at bounding box center [451, 224] width 117 height 32
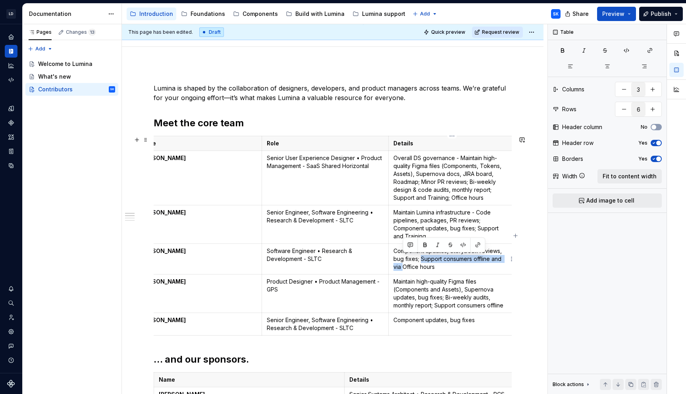
drag, startPoint x: 421, startPoint y: 258, endPoint x: 404, endPoint y: 268, distance: 19.9
click at [404, 268] on p "Component updates, Storybook reviews, bug fixes; Support consumers offline and …" at bounding box center [451, 259] width 117 height 24
click at [475, 237] on p "Maintain Lumina infrastructure - Code pipelines, packages, PR reviews; Componen…" at bounding box center [451, 224] width 117 height 32
drag, startPoint x: 476, startPoint y: 259, endPoint x: 481, endPoint y: 265, distance: 7.3
click at [481, 265] on p "Component updates, Storybook reviews, bug fixes; Support and Training; Office h…" at bounding box center [451, 259] width 117 height 24
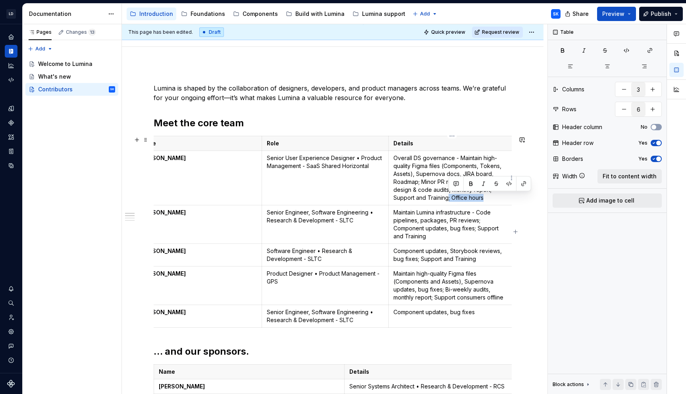
drag, startPoint x: 468, startPoint y: 197, endPoint x: 449, endPoint y: 198, distance: 19.5
click at [449, 198] on p "Overall DS governance - Maintain high-quality Figma files (Components, Tokens, …" at bounding box center [451, 178] width 117 height 48
click at [481, 158] on p "Overall DS governance - Maintain high-quality Figma files (Components, Tokens, …" at bounding box center [451, 178] width 117 height 48
drag, startPoint x: 475, startPoint y: 165, endPoint x: 413, endPoint y: 165, distance: 62.3
click at [413, 165] on p "Overall DS governance - Maintain and evolve high-quality Figma files (Component…" at bounding box center [451, 178] width 117 height 48
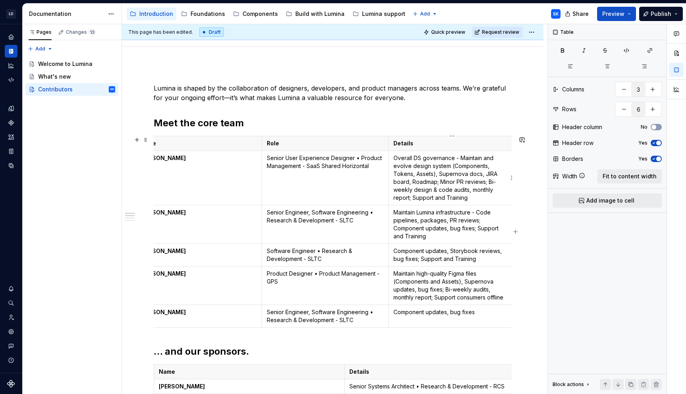
click at [475, 196] on p "Overall DS governance - Maintain and evolve design system (Components, Tokens, …" at bounding box center [451, 178] width 117 height 48
click at [501, 251] on p "Component updates, Storybook reviews, bug fixes; Support and Training" at bounding box center [451, 255] width 117 height 16
click at [465, 250] on p "Component updates, Storybook reviews, bug fixes; Support and Training" at bounding box center [451, 255] width 117 height 16
drag, startPoint x: 490, startPoint y: 181, endPoint x: 467, endPoint y: 188, distance: 23.7
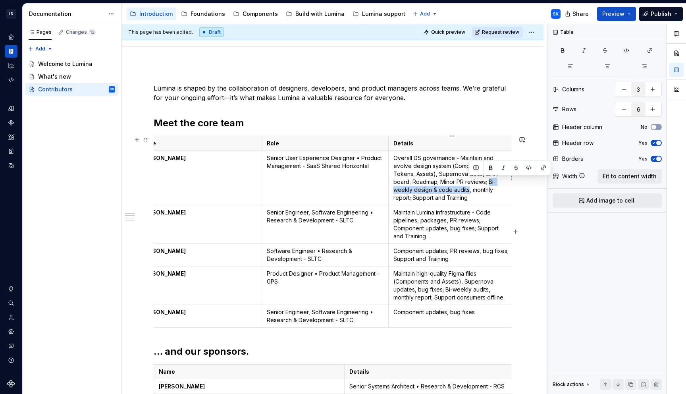
click at [467, 188] on p "Overall DS governance - Maintain and evolve design system (Components, Tokens, …" at bounding box center [451, 178] width 117 height 48
copy p "Bi-weekly design & code audits"
click at [480, 250] on p "Component updates, PR reviews, bug fixes; Support and Training" at bounding box center [451, 255] width 117 height 16
click at [456, 259] on p "Component updates, PR reviews, bug fixes; Bi-weekly code audits; Support and Tr…" at bounding box center [451, 255] width 117 height 16
click at [481, 315] on p "Component updates, bug fixes" at bounding box center [451, 312] width 117 height 8
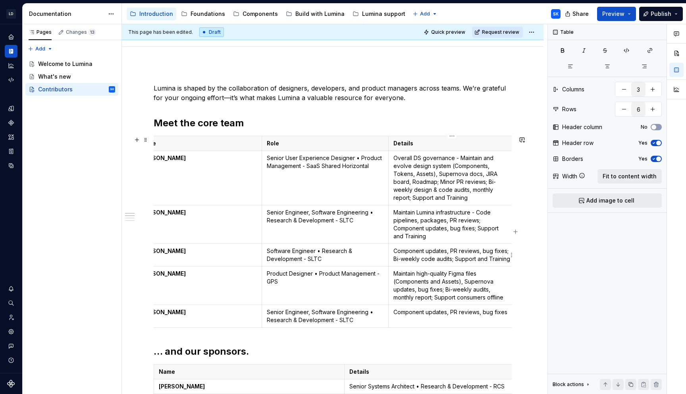
click at [394, 248] on p "Component updates, PR reviews, bug fixes; Bi-weekly code audits; Support and Tr…" at bounding box center [451, 255] width 117 height 16
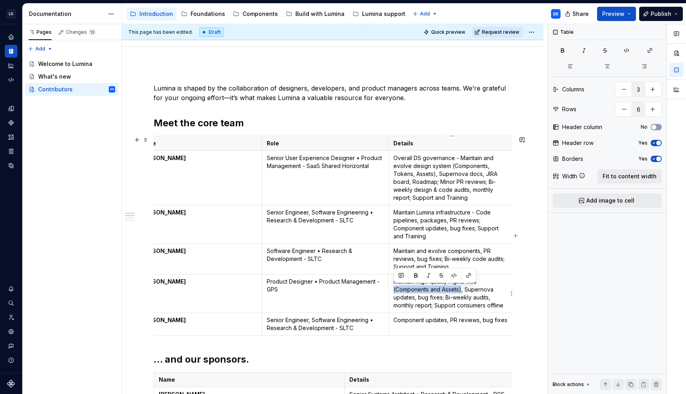
drag, startPoint x: 461, startPoint y: 287, endPoint x: 392, endPoint y: 290, distance: 68.3
click at [392, 290] on td "Maintain high-quality Figma files (Components and Assets), Supernova updates, b…" at bounding box center [452, 293] width 127 height 38
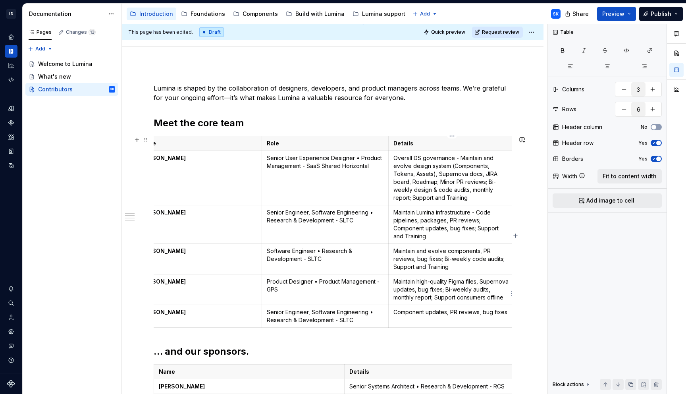
click at [416, 279] on p "Maintain high-quality Figma files, Supernova updates, bug fixes; Bi-weekly audi…" at bounding box center [451, 289] width 117 height 24
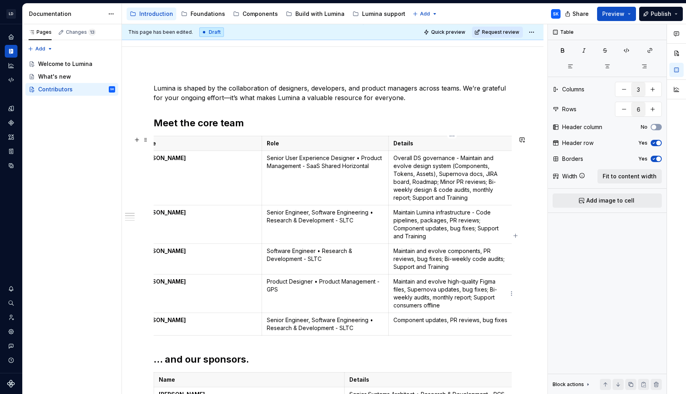
click at [444, 304] on p "Maintain and evolve high-quality Figma files, Supernova updates, bug fixes; Bi-…" at bounding box center [451, 293] width 117 height 32
click at [394, 214] on p "Maintain Lumina infrastructure - Code pipelines, packages, PR reviews; Componen…" at bounding box center [451, 224] width 117 height 32
click at [423, 157] on p "Overall DS governance - Maintain and evolve design system (Components, Tokens, …" at bounding box center [451, 178] width 117 height 48
click at [394, 212] on p "Maintain Lumina infrastructure - Code pipelines, packages, PR reviews; Componen…" at bounding box center [451, 224] width 117 height 32
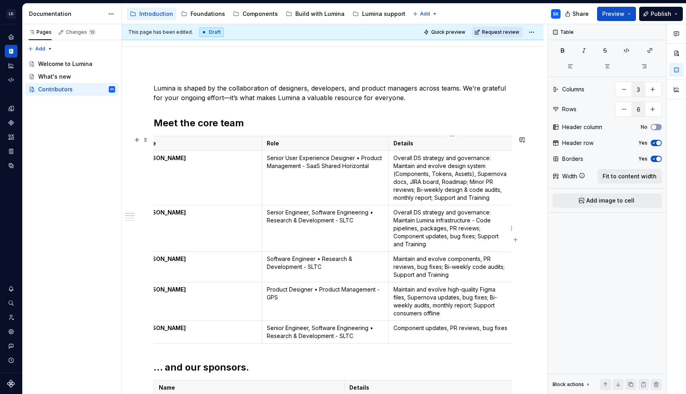
click at [417, 219] on p "Overall DS strategy and governance: Maintain Lumina infrastructure - Code pipel…" at bounding box center [451, 228] width 117 height 40
drag, startPoint x: 485, startPoint y: 166, endPoint x: 447, endPoint y: 165, distance: 38.1
click at [447, 165] on p "Overall DS strategy and governance: Maintain and evolve design system (Componen…" at bounding box center [451, 178] width 117 height 48
drag, startPoint x: 507, startPoint y: 221, endPoint x: 502, endPoint y: 220, distance: 4.4
click at [502, 220] on p "Overall DS strategy and governance: Maintain and evolve Lumina infrastructure -…" at bounding box center [451, 228] width 117 height 40
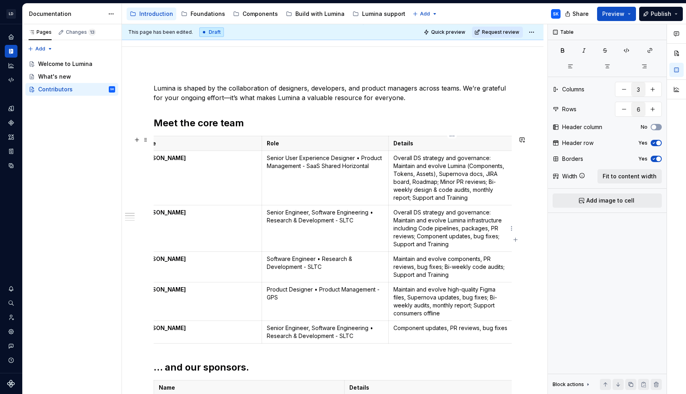
click at [468, 246] on p "Overall DS strategy and governance: Maintain and evolve Lumina infrastructure i…" at bounding box center [451, 228] width 117 height 40
click at [476, 198] on p "Overall DS strategy and governance: Maintain and evolve Lumina (Components, Tok…" at bounding box center [451, 178] width 117 height 48
click at [459, 274] on p "Maintain and evolve components, PR reviews, bug fixes; Bi-weekly code audits; S…" at bounding box center [451, 267] width 117 height 24
click at [460, 311] on p "Maintain and evolve high-quality Figma files, Supernova updates, bug fixes; Bi-…" at bounding box center [451, 301] width 117 height 32
click at [508, 330] on p "Component updates, PR reviews, bug fixes" at bounding box center [451, 328] width 117 height 8
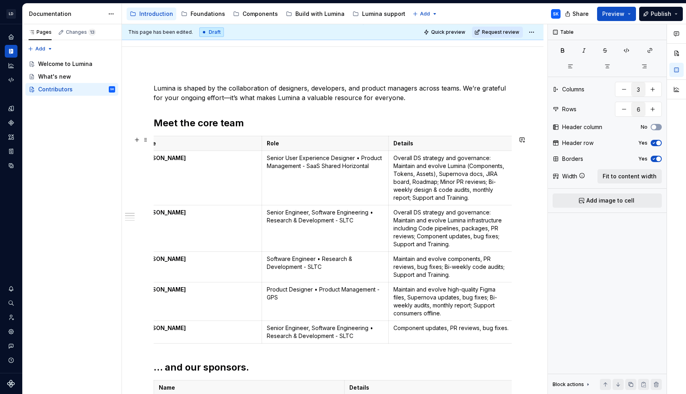
scroll to position [0, 0]
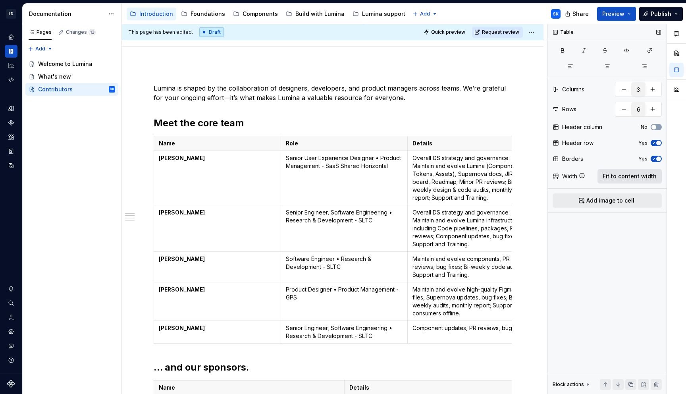
click at [626, 173] on span "Fit to content width" at bounding box center [629, 176] width 54 height 8
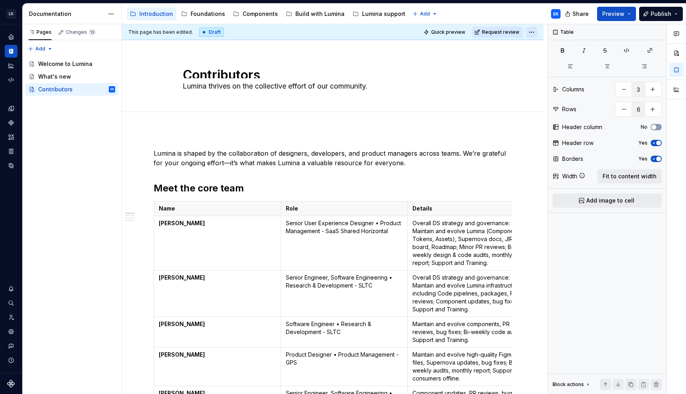
click at [539, 31] on html "LD Lumina Web SK Dataset MxC-Fac Documentation Accessibility guide for tree Pag…" at bounding box center [343, 197] width 686 height 394
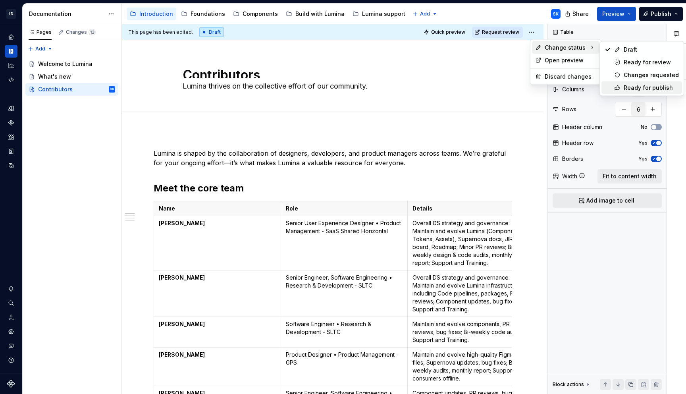
click at [649, 88] on div "Ready for publish" at bounding box center [650, 88] width 55 height 8
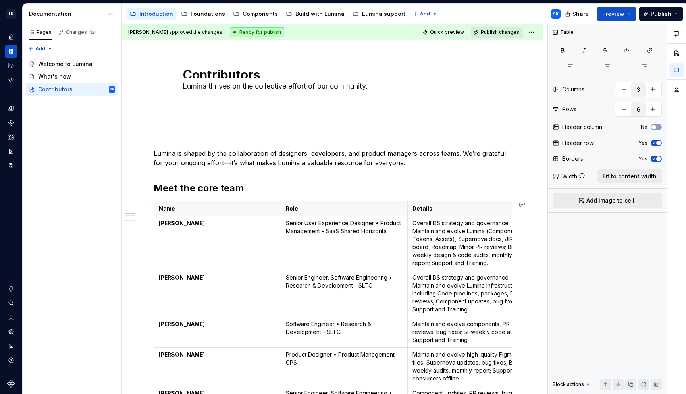
scroll to position [38, 0]
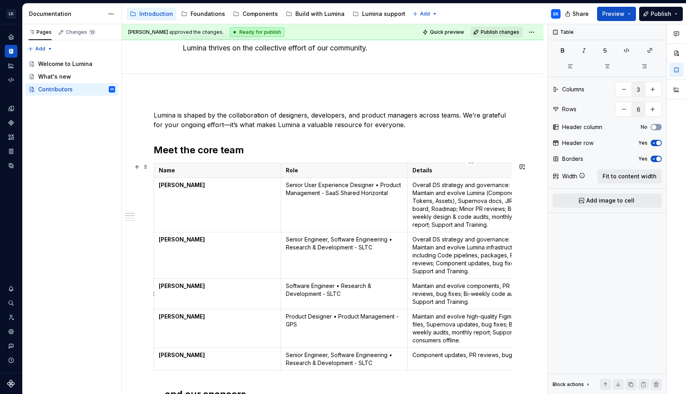
type textarea "*"
click at [466, 285] on p "Maintain and evolve components, PR reviews, bug fixes; Bi-weekly code audits; S…" at bounding box center [470, 294] width 117 height 24
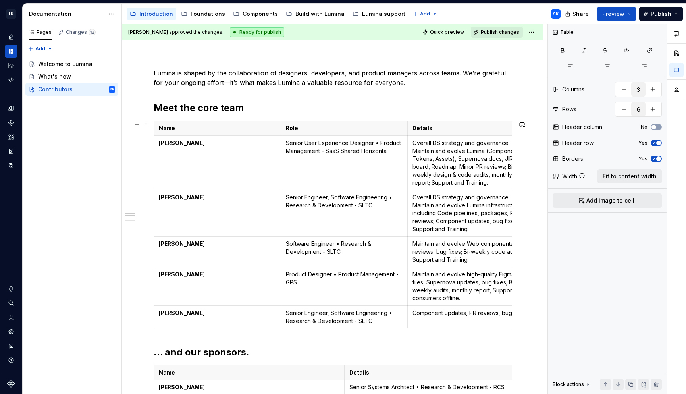
scroll to position [85, 0]
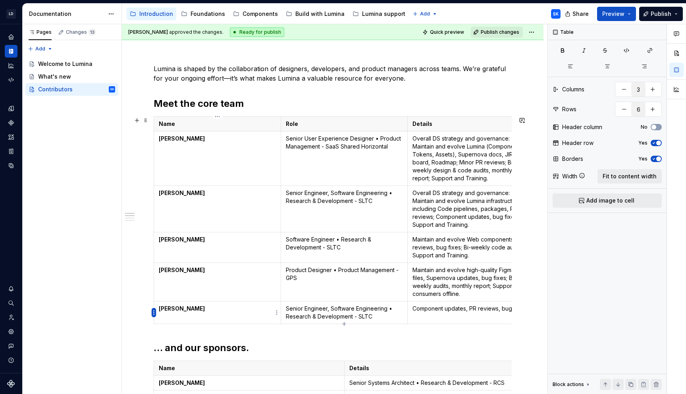
click at [153, 312] on html "LD Lumina Web SK Dataset MxC-Fac Documentation Accessibility guide for tree Pag…" at bounding box center [343, 197] width 686 height 394
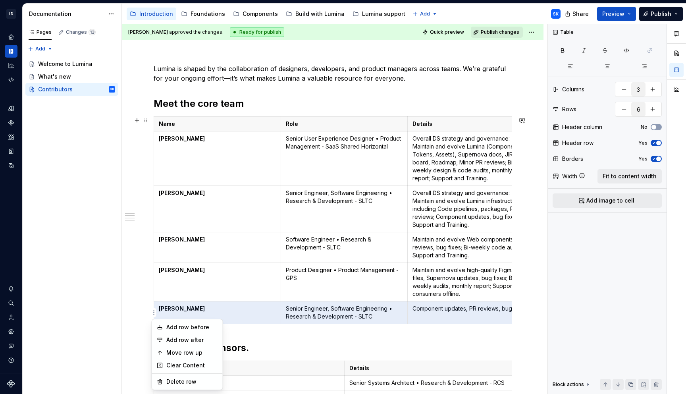
click at [258, 310] on html "LD Lumina Web SK Dataset MxC-Fac Documentation Accessibility guide for tree Pag…" at bounding box center [343, 197] width 686 height 394
click at [355, 327] on div "Name Role Details [PERSON_NAME] Senior User Experience Designer • Product Manag…" at bounding box center [333, 221] width 358 height 211
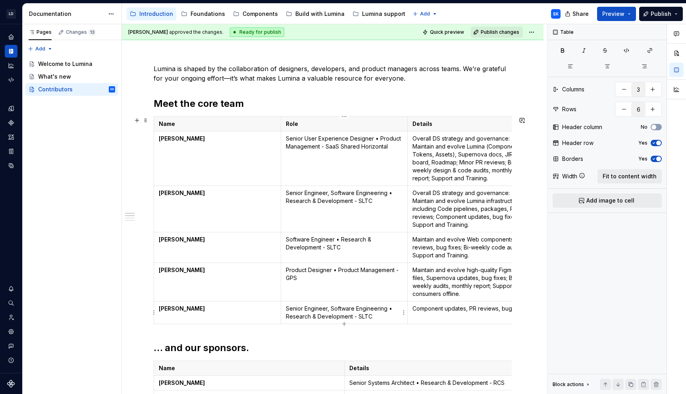
click at [361, 317] on p "Senior Engineer, Software Engineering • Research & Development - SLTC" at bounding box center [344, 312] width 117 height 16
click at [343, 323] on icon "button" at bounding box center [344, 324] width 4 height 4
type input "7"
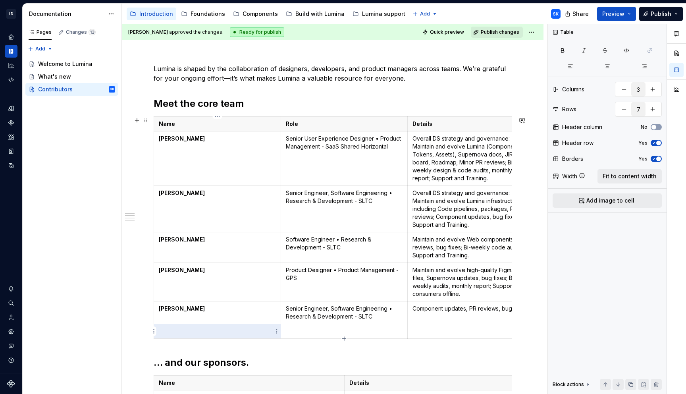
click at [249, 329] on p at bounding box center [217, 331] width 117 height 8
click at [344, 329] on p at bounding box center [344, 331] width 117 height 8
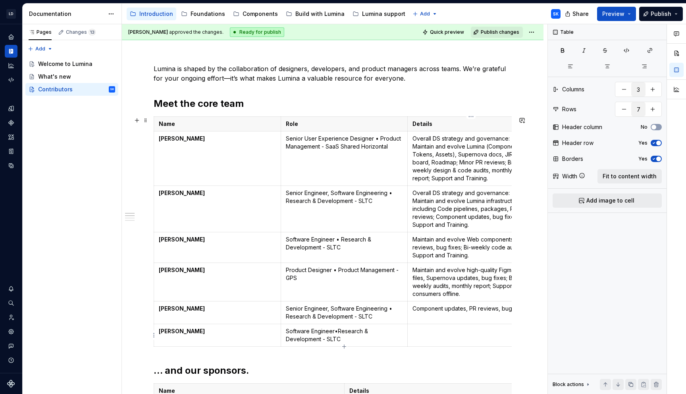
click at [444, 333] on p at bounding box center [470, 331] width 117 height 8
click at [333, 332] on p "Software Engineer • Research & Development - SLTC" at bounding box center [344, 335] width 117 height 16
click at [441, 337] on td at bounding box center [471, 335] width 127 height 23
click at [414, 308] on p "Component updates, PR reviews, bug fixes." at bounding box center [470, 308] width 117 height 8
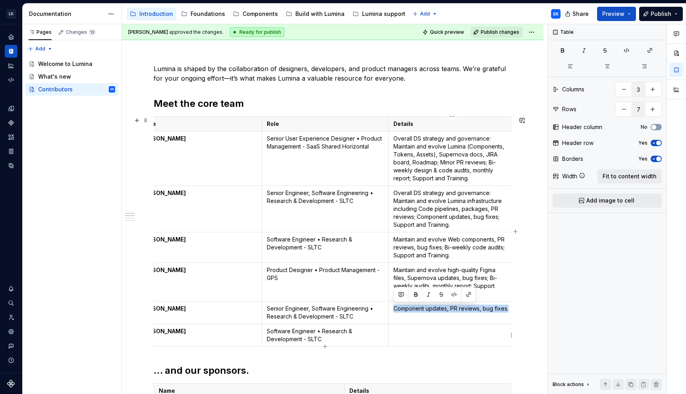
click at [447, 336] on td at bounding box center [452, 335] width 127 height 23
click at [393, 331] on p "Component updates, PR reviews, bug fixes." at bounding box center [451, 331] width 117 height 8
click at [494, 238] on p "Maintain and evolve Web components, PR reviews, bug fixes; Bi-weekly code audit…" at bounding box center [451, 247] width 117 height 24
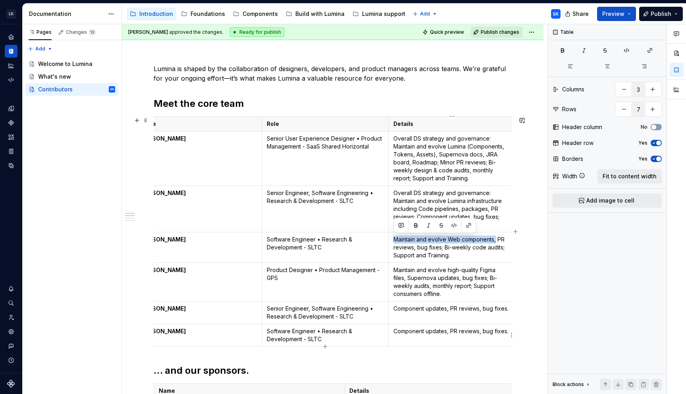
click at [394, 330] on p "Component updates, PR reviews, bug fixes." at bounding box center [451, 331] width 117 height 8
click at [455, 239] on p "Maintain and evolve Web components, PR reviews, bug fixes; Bi-weekly code audit…" at bounding box center [451, 247] width 117 height 24
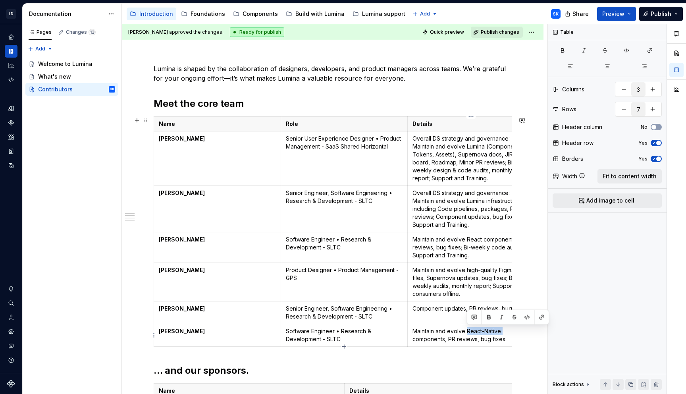
drag, startPoint x: 501, startPoint y: 329, endPoint x: 468, endPoint y: 330, distance: 33.3
click at [468, 330] on p "Maintain and evolve React-Native components, PR reviews, bug fixes." at bounding box center [470, 335] width 117 height 16
click at [489, 319] on button "button" at bounding box center [488, 317] width 11 height 11
click at [474, 241] on p "Maintain and evolve React components, PR reviews, bug fixes; Bi-weekly code aud…" at bounding box center [470, 247] width 117 height 24
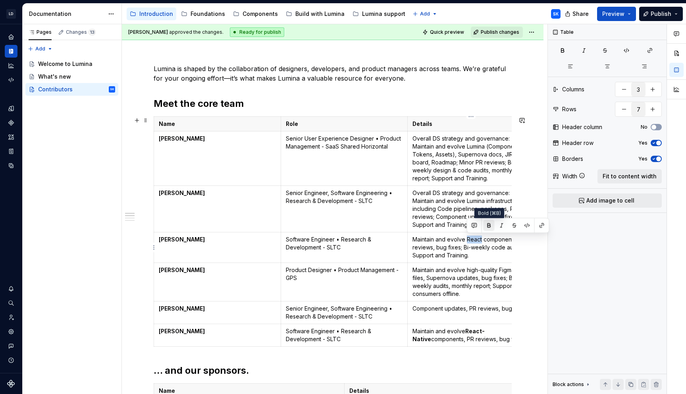
click at [491, 226] on button "button" at bounding box center [488, 225] width 11 height 11
click at [484, 251] on p "Maintain and evolve React components, PR reviews, bug fixes; Bi-weekly code aud…" at bounding box center [470, 247] width 117 height 24
click at [485, 256] on p "Maintain and evolve React components, PR reviews, bug fixes; Bi-weekly code aud…" at bounding box center [470, 247] width 117 height 24
click at [629, 175] on span "Fit to content width" at bounding box center [629, 176] width 54 height 8
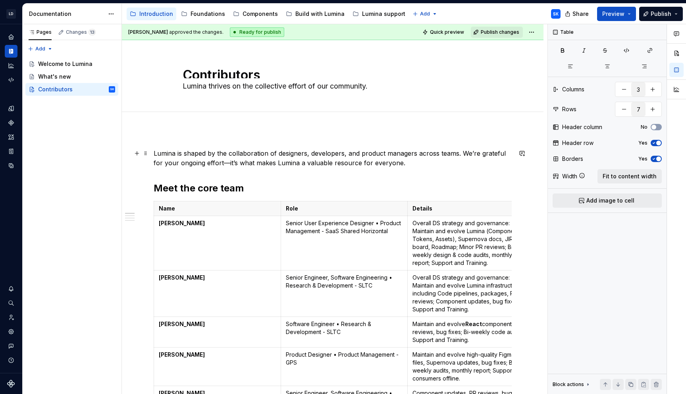
click at [215, 163] on p "Lumina is shaped by the collaboration of designers, developers, and product man…" at bounding box center [333, 157] width 358 height 19
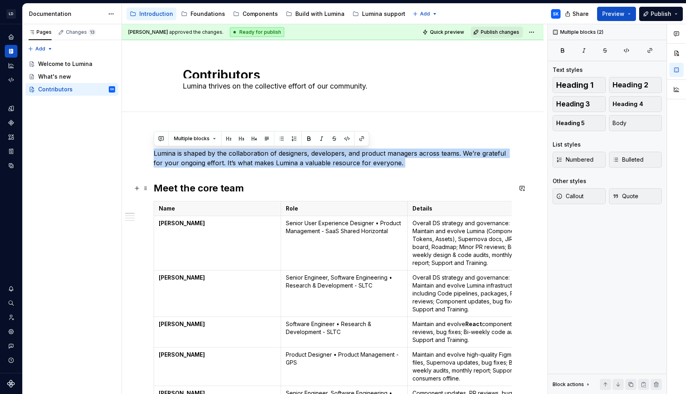
click at [363, 158] on p "Lumina is shaped by the collaboration of designers, developers, and product man…" at bounding box center [333, 157] width 358 height 19
drag, startPoint x: 388, startPoint y: 162, endPoint x: 152, endPoint y: 151, distance: 235.6
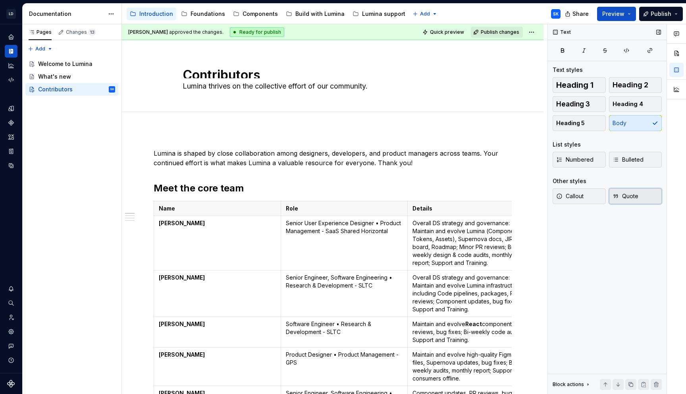
click at [648, 190] on button "Quote" at bounding box center [635, 196] width 53 height 16
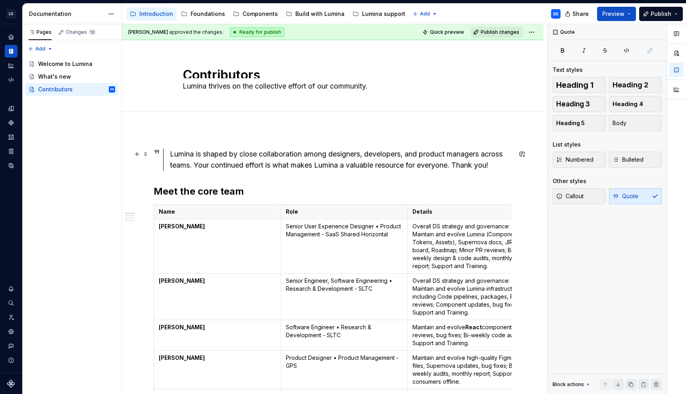
click at [500, 163] on div "Lumina is shaped by close collaboration among designers, developers, and produc…" at bounding box center [341, 159] width 342 height 22
click at [337, 154] on div "Lumina is shaped by close collaboration among Designers, Engineers, and PM’s ac…" at bounding box center [341, 159] width 342 height 22
click at [435, 154] on div "Lumina is shaped by close collaboration among designers, engineers, and PM’s ac…" at bounding box center [341, 159] width 342 height 22
click at [464, 165] on div "Lumina is shaped by close collaboration among designers, engineers, and PMs acr…" at bounding box center [341, 159] width 342 height 22
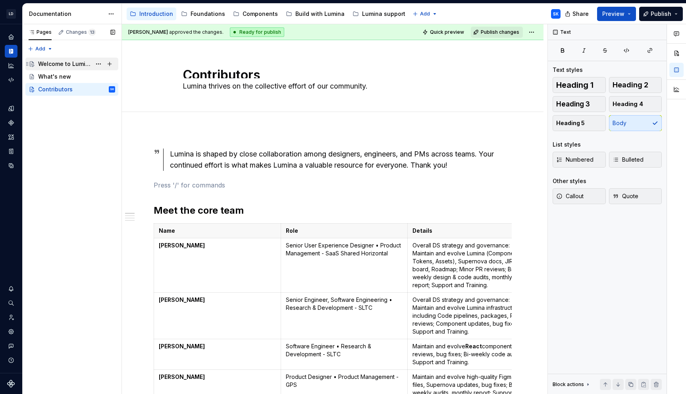
click at [70, 62] on div "Welcome to Lumina" at bounding box center [64, 64] width 53 height 8
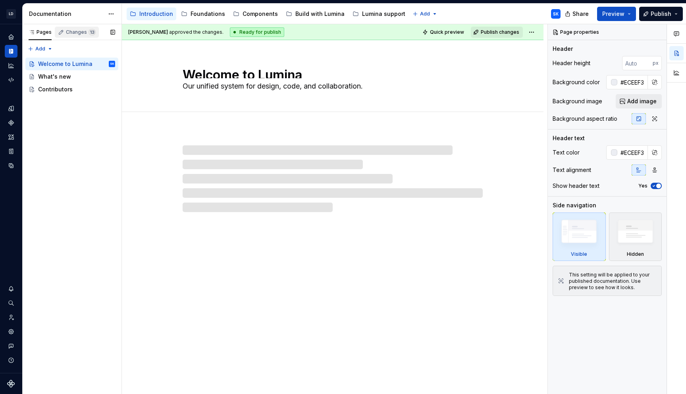
click at [83, 35] on div "Changes 13" at bounding box center [81, 32] width 30 height 6
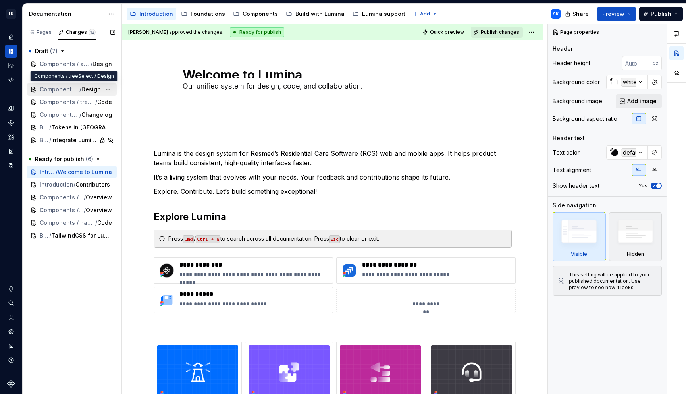
click at [87, 91] on span "Design" at bounding box center [90, 89] width 19 height 8
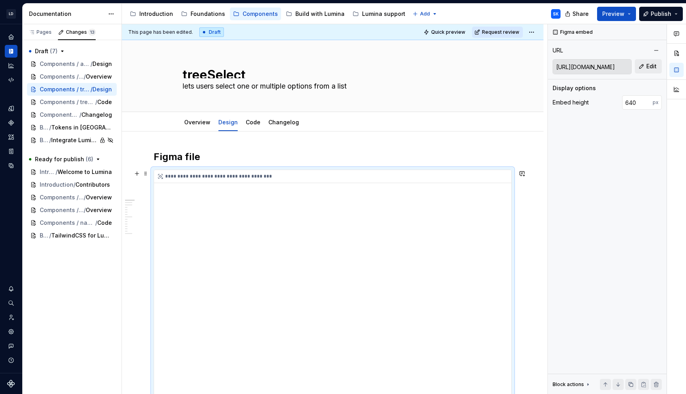
click at [219, 175] on div "**********" at bounding box center [334, 176] width 361 height 13
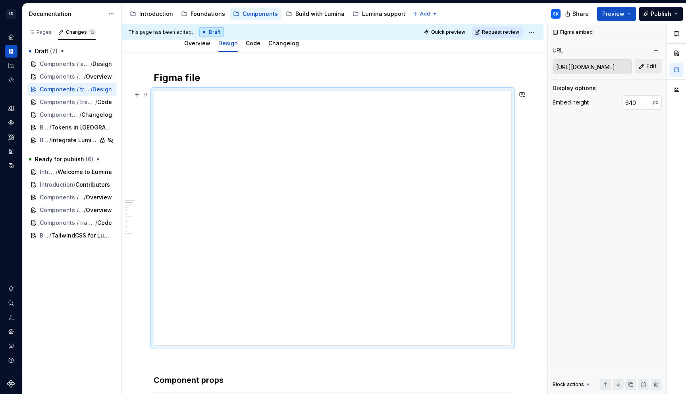
scroll to position [78, 0]
type textarea "*"
